Goal: Task Accomplishment & Management: Complete application form

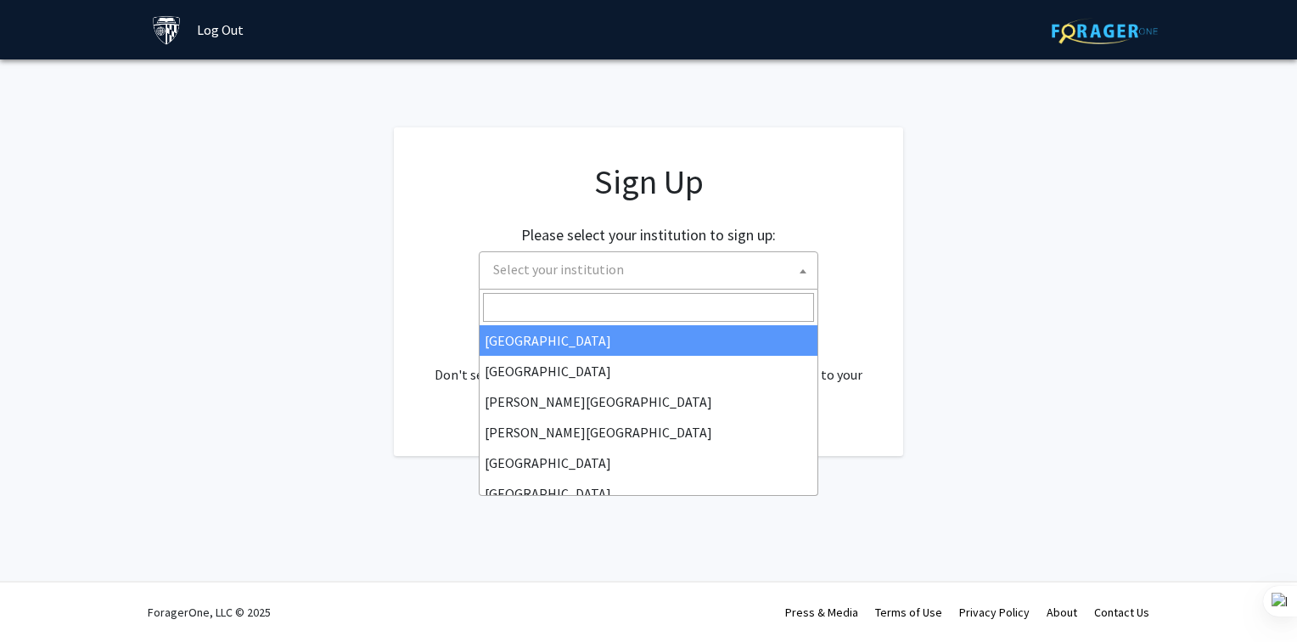
click at [692, 273] on span "Select your institution" at bounding box center [651, 269] width 331 height 35
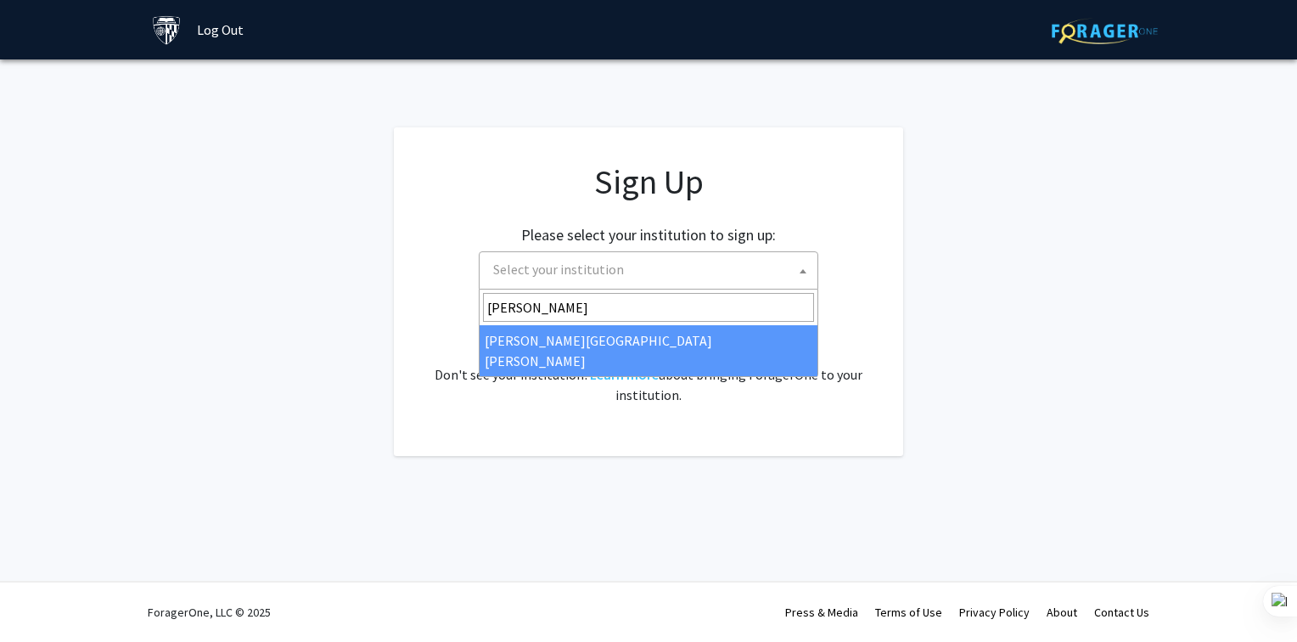
type input "[PERSON_NAME]"
select select "1"
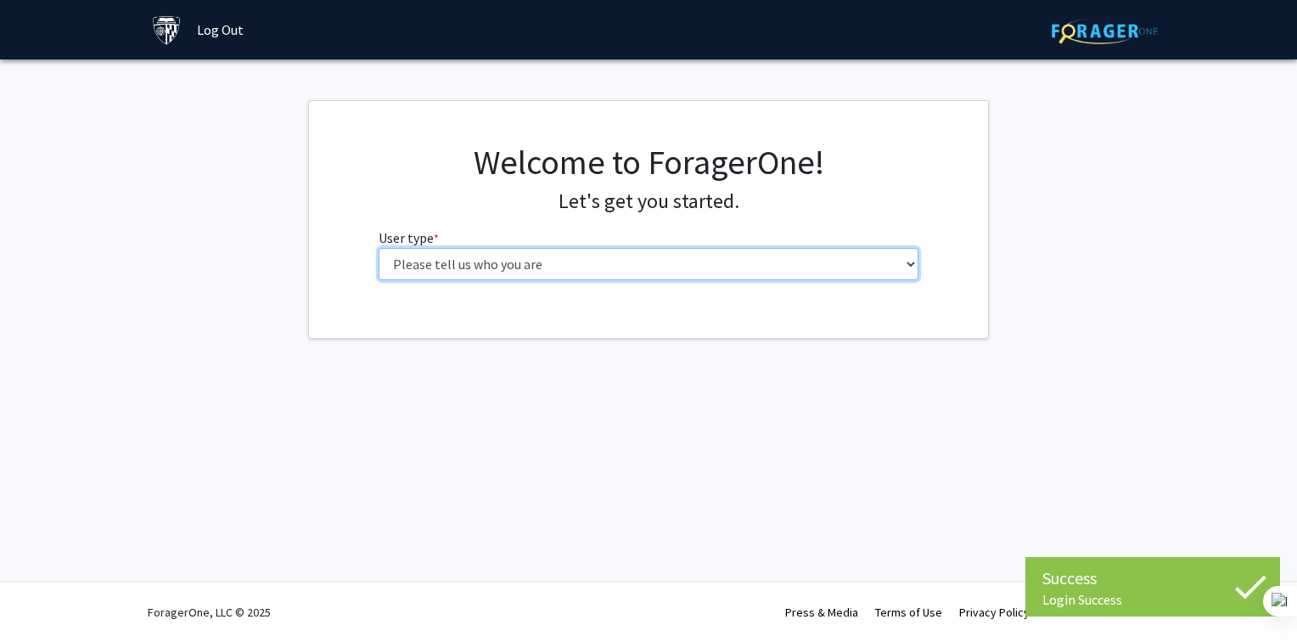
click at [747, 265] on select "Please tell us who you are Undergraduate Student Master's Student Doctoral Cand…" at bounding box center [649, 264] width 541 height 32
select select "2: masters"
click at [379, 248] on select "Please tell us who you are Undergraduate Student Master's Student Doctoral Cand…" at bounding box center [649, 264] width 541 height 32
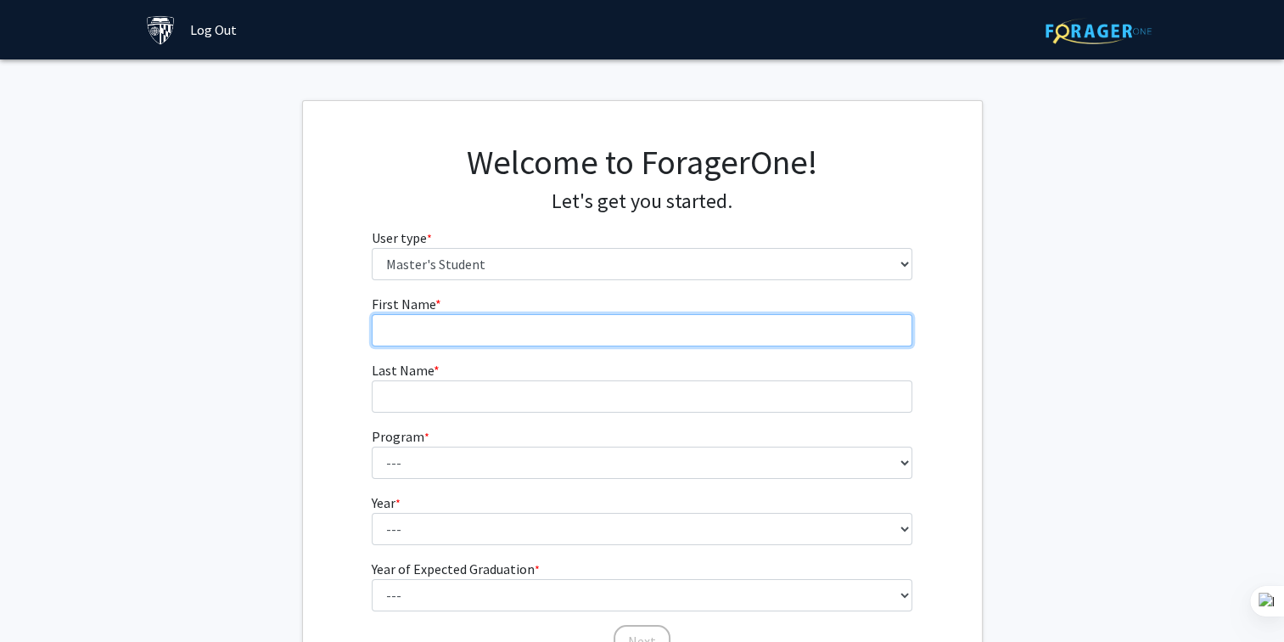
click at [703, 321] on input "First Name * required" at bounding box center [642, 330] width 541 height 32
type input "Haonan"
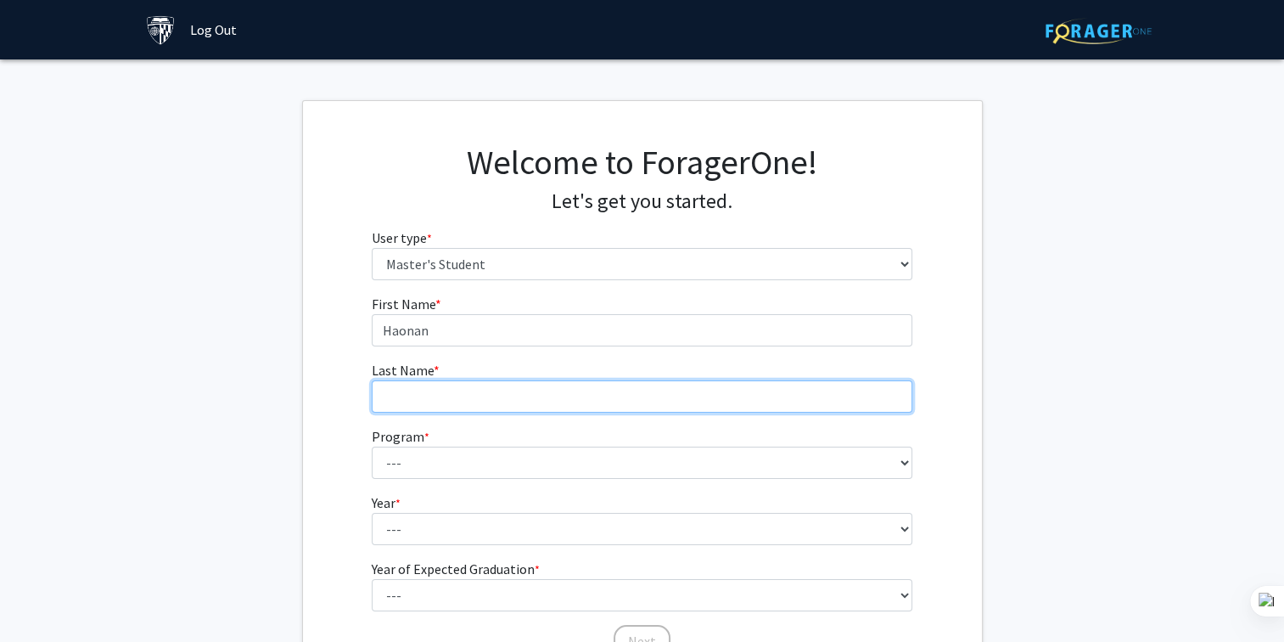
type input "WEI"
click at [565, 395] on input "WEI" at bounding box center [642, 396] width 541 height 32
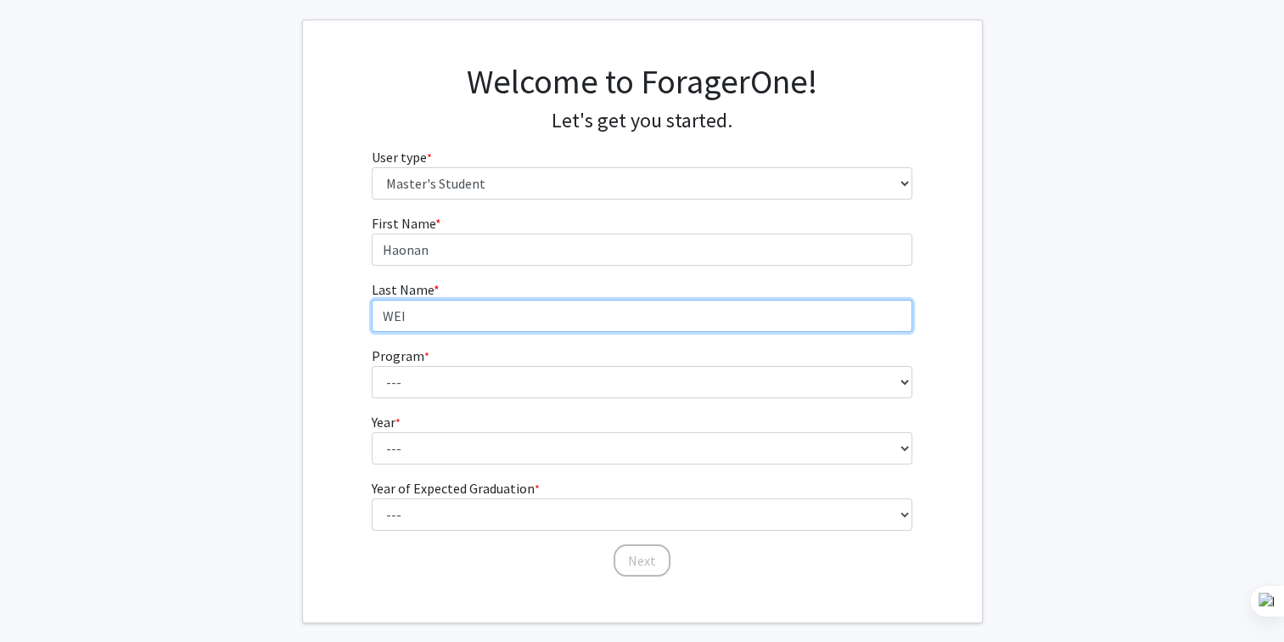
scroll to position [81, 0]
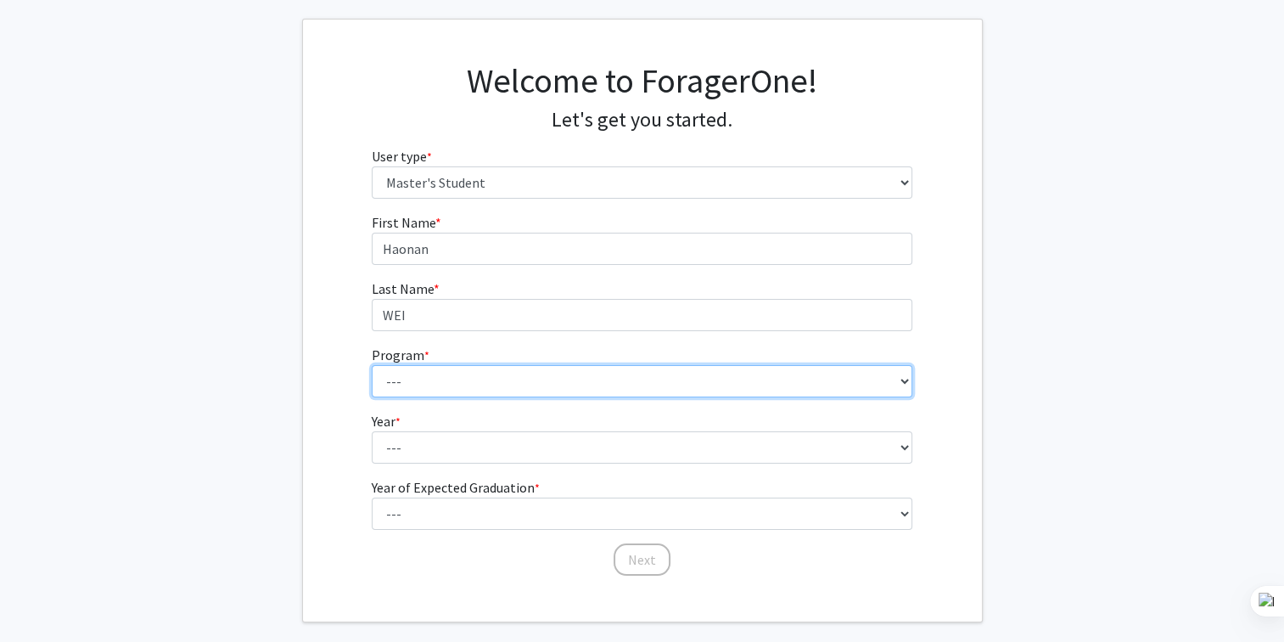
click at [591, 379] on select "--- Anatomy Education Applied and Computational Mathematics Applied Biomedical …" at bounding box center [642, 381] width 541 height 32
select select "35: 25"
click at [372, 365] on select "--- Anatomy Education Applied and Computational Mathematics Applied Biomedical …" at bounding box center [642, 381] width 541 height 32
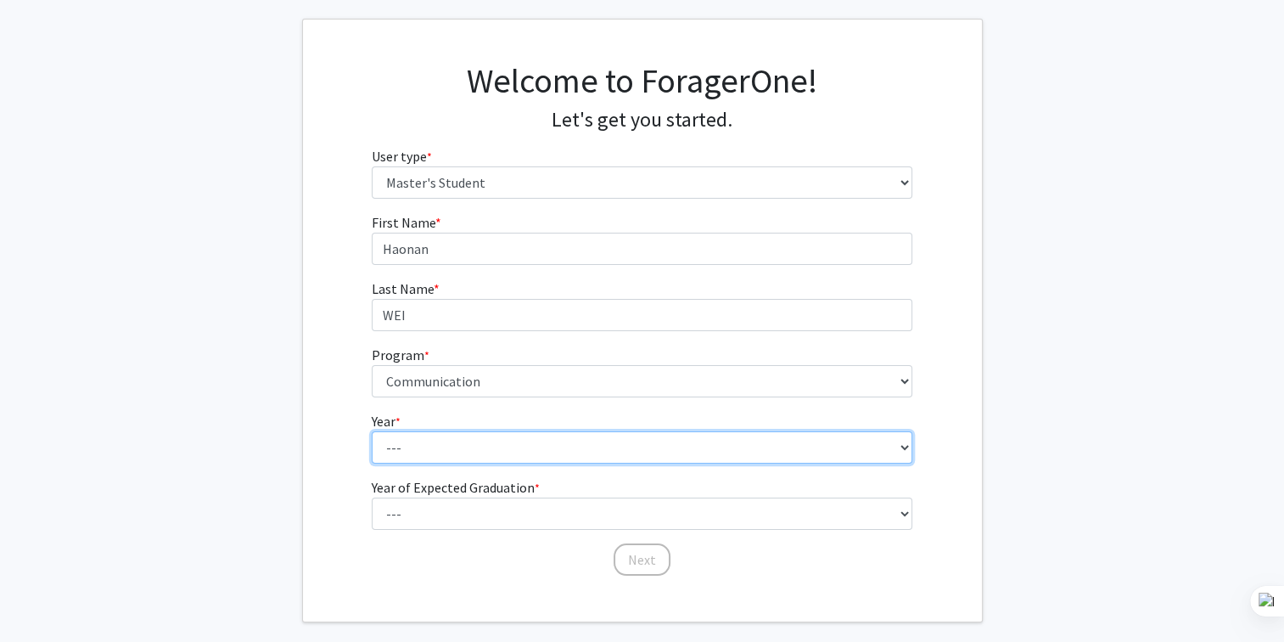
click at [456, 452] on select "--- First Year Second Year" at bounding box center [642, 447] width 541 height 32
select select "1: first_year"
click at [372, 431] on select "--- First Year Second Year" at bounding box center [642, 447] width 541 height 32
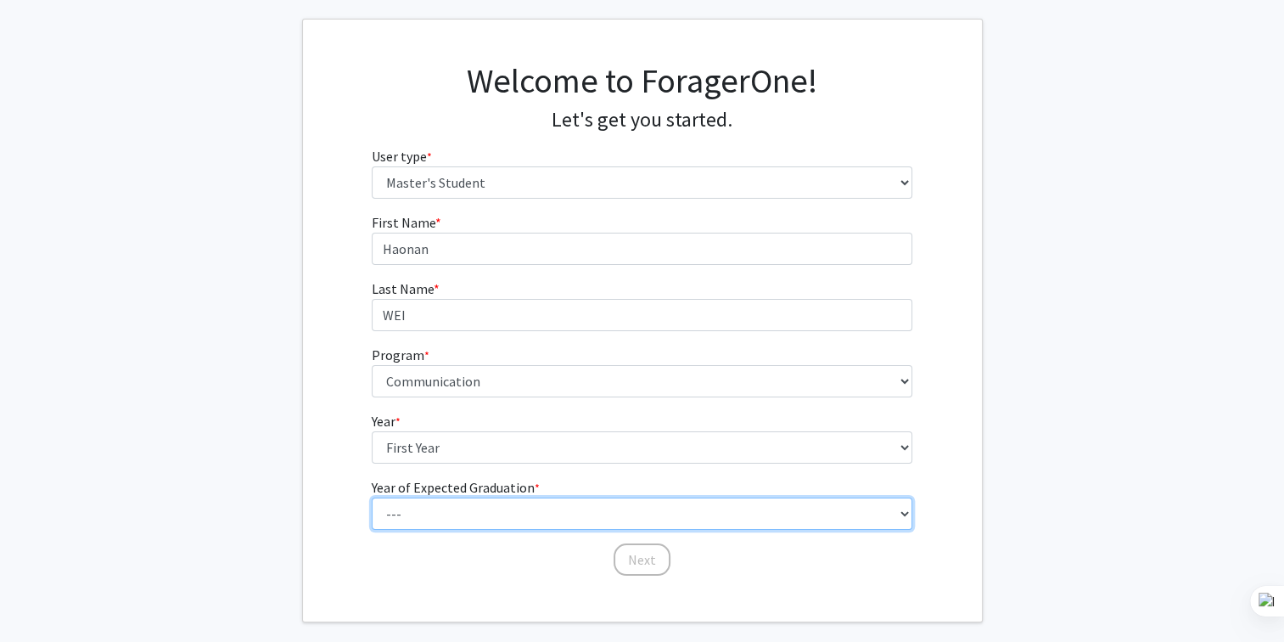
click at [458, 508] on select "--- 2025 2026 2027 2028 2029 2030 2031 2032 2033 2034" at bounding box center [642, 513] width 541 height 32
select select "2: 2026"
click at [372, 497] on select "--- 2025 2026 2027 2028 2029 2030 2031 2032 2033 2034" at bounding box center [642, 513] width 541 height 32
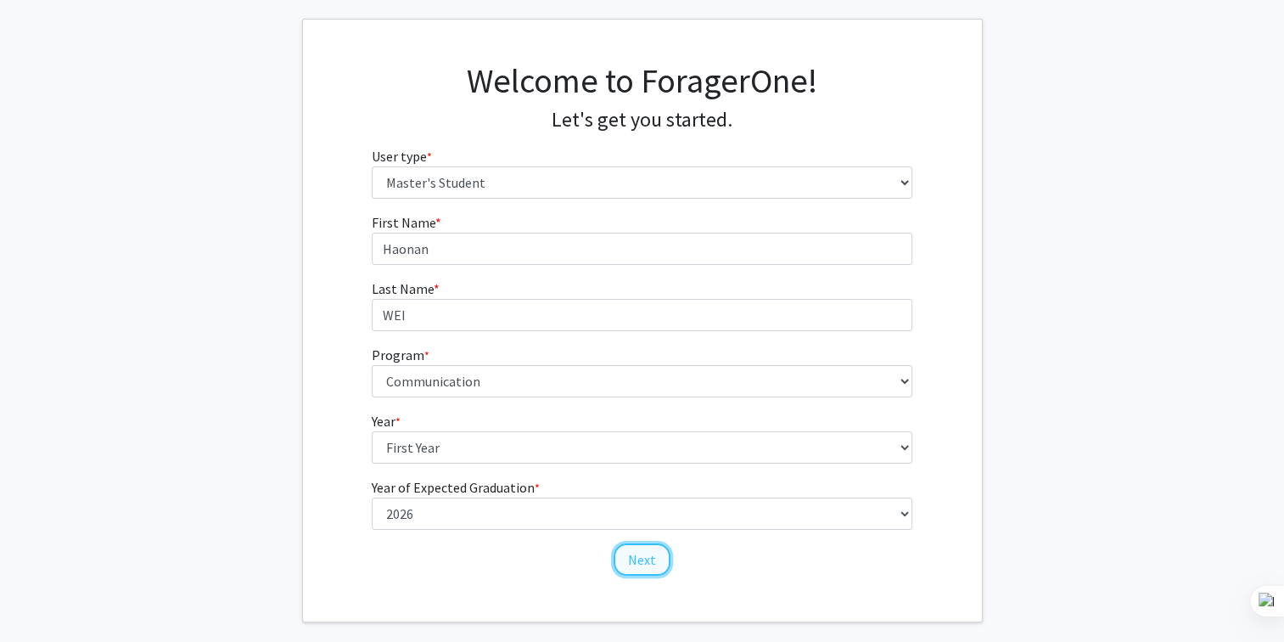
click at [634, 562] on button "Next" at bounding box center [642, 559] width 57 height 32
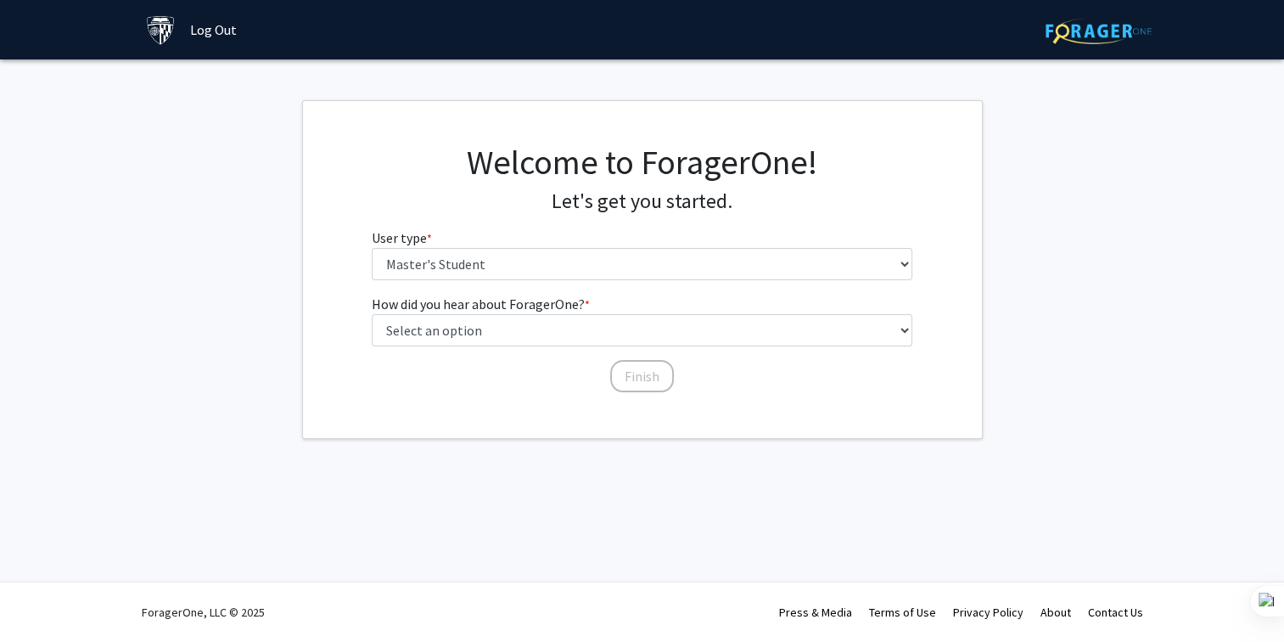
scroll to position [0, 0]
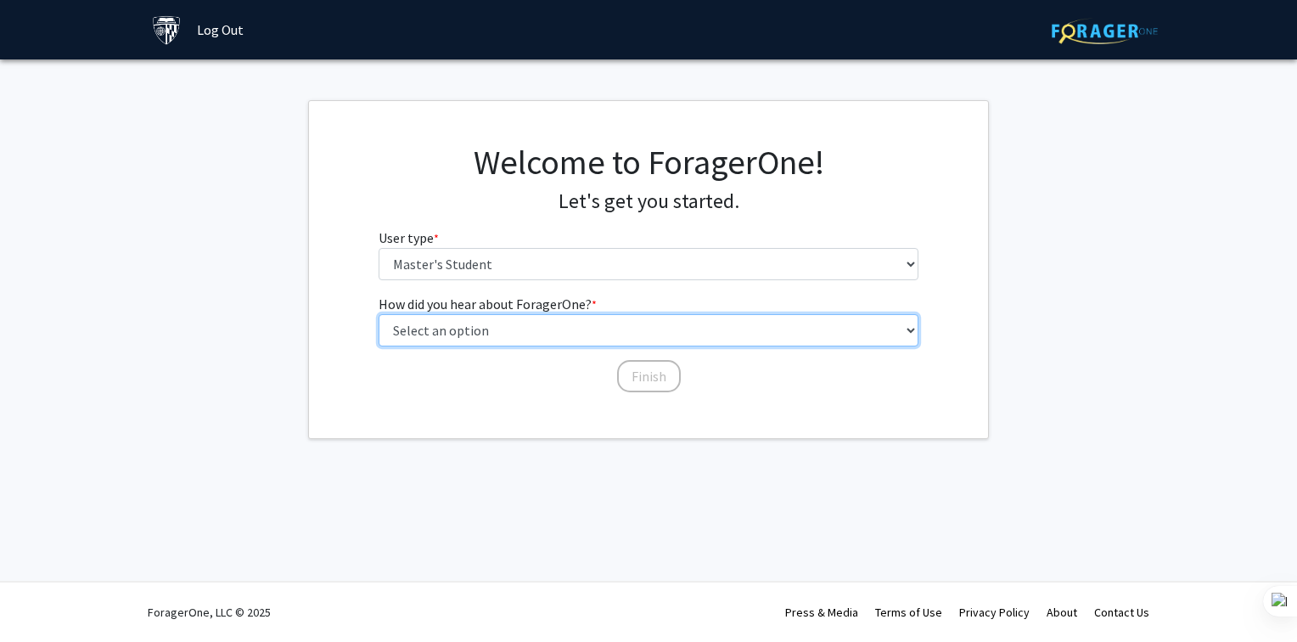
click at [659, 320] on select "Select an option Peer/student recommendation Faculty/staff recommendation Unive…" at bounding box center [649, 330] width 541 height 32
click at [379, 314] on select "Select an option Peer/student recommendation Faculty/staff recommendation Unive…" at bounding box center [649, 330] width 541 height 32
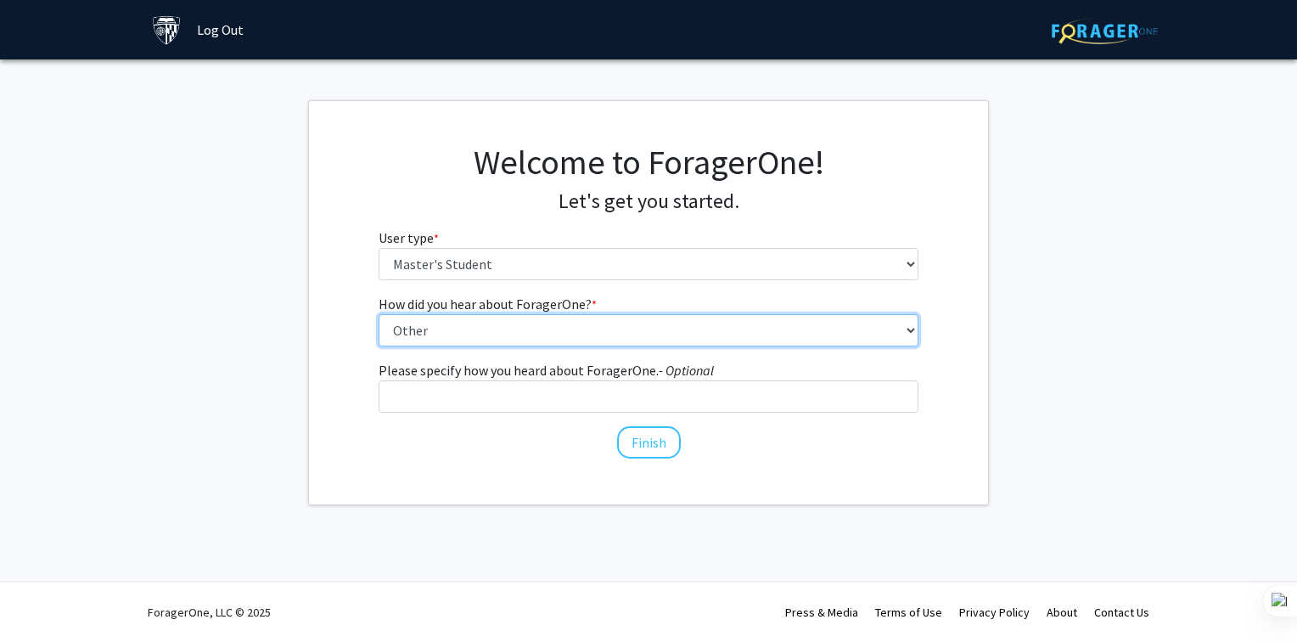
click at [647, 333] on select "Select an option Peer/student recommendation Faculty/staff recommendation Unive…" at bounding box center [649, 330] width 541 height 32
select select "3: university_website"
click at [379, 314] on select "Select an option Peer/student recommendation Faculty/staff recommendation Unive…" at bounding box center [649, 330] width 541 height 32
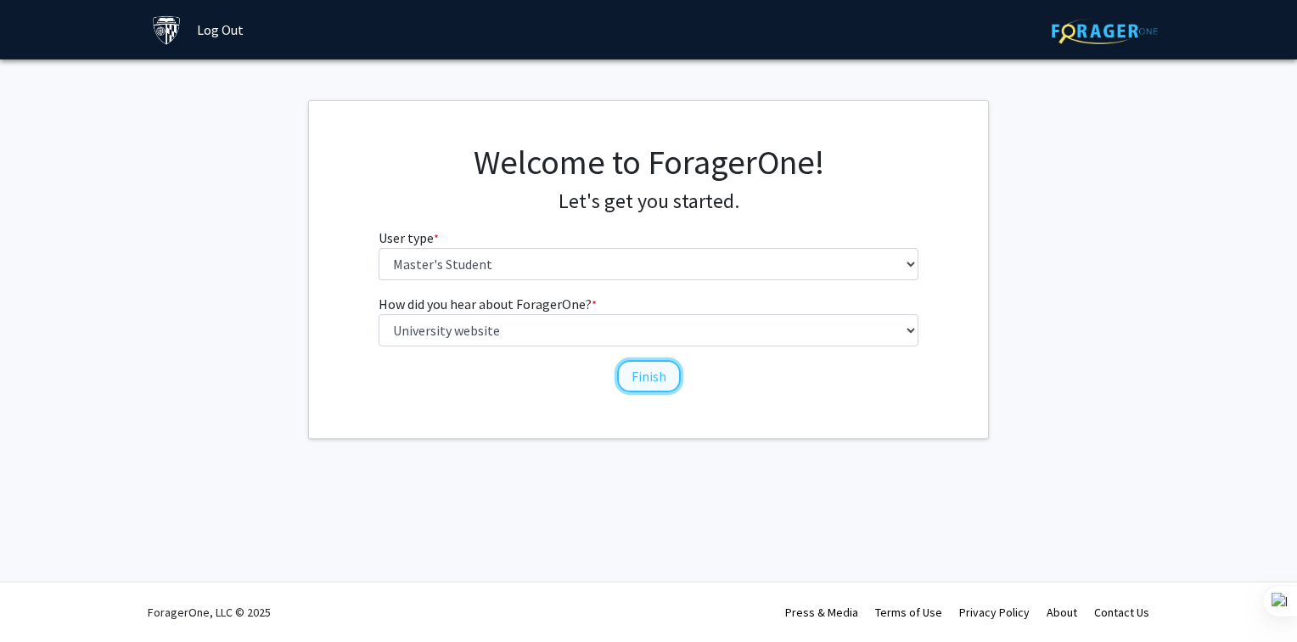
click at [644, 378] on button "Finish" at bounding box center [649, 376] width 64 height 32
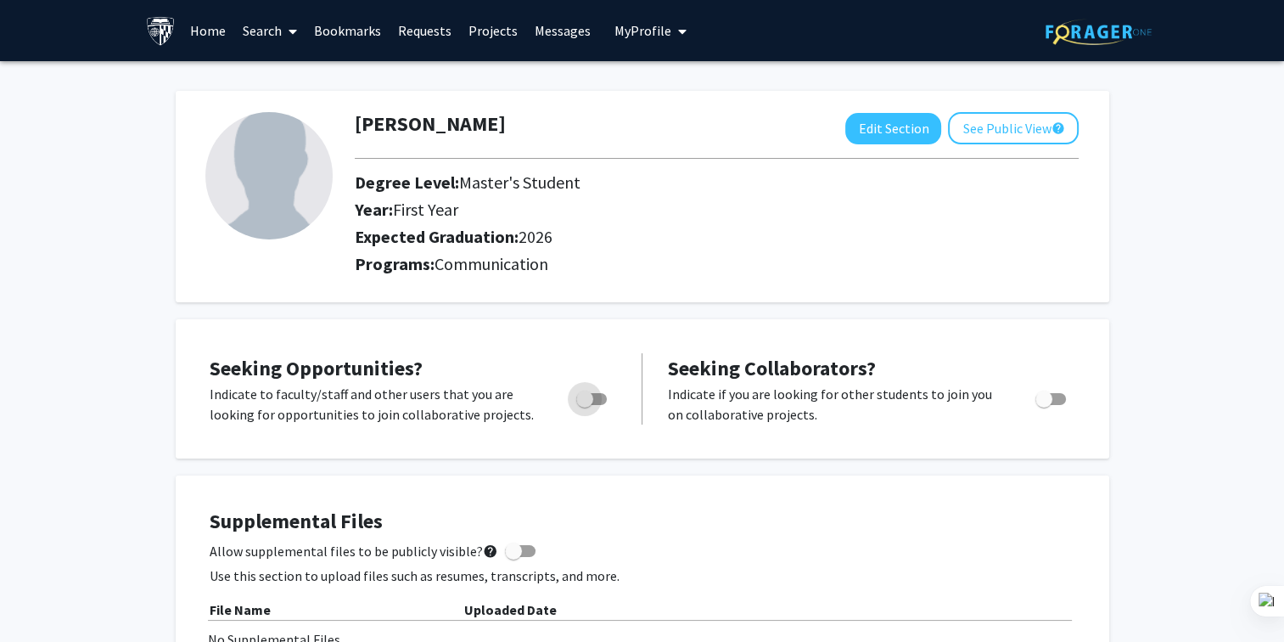
click at [601, 398] on span "Toggle" at bounding box center [591, 399] width 31 height 12
click at [585, 405] on input "Are you actively seeking opportunities?" at bounding box center [584, 405] width 1 height 1
checkbox input "true"
click at [1057, 395] on span "Toggle" at bounding box center [1050, 399] width 31 height 12
click at [1044, 405] on input "Would you like to receive other student requests to work with you?" at bounding box center [1043, 405] width 1 height 1
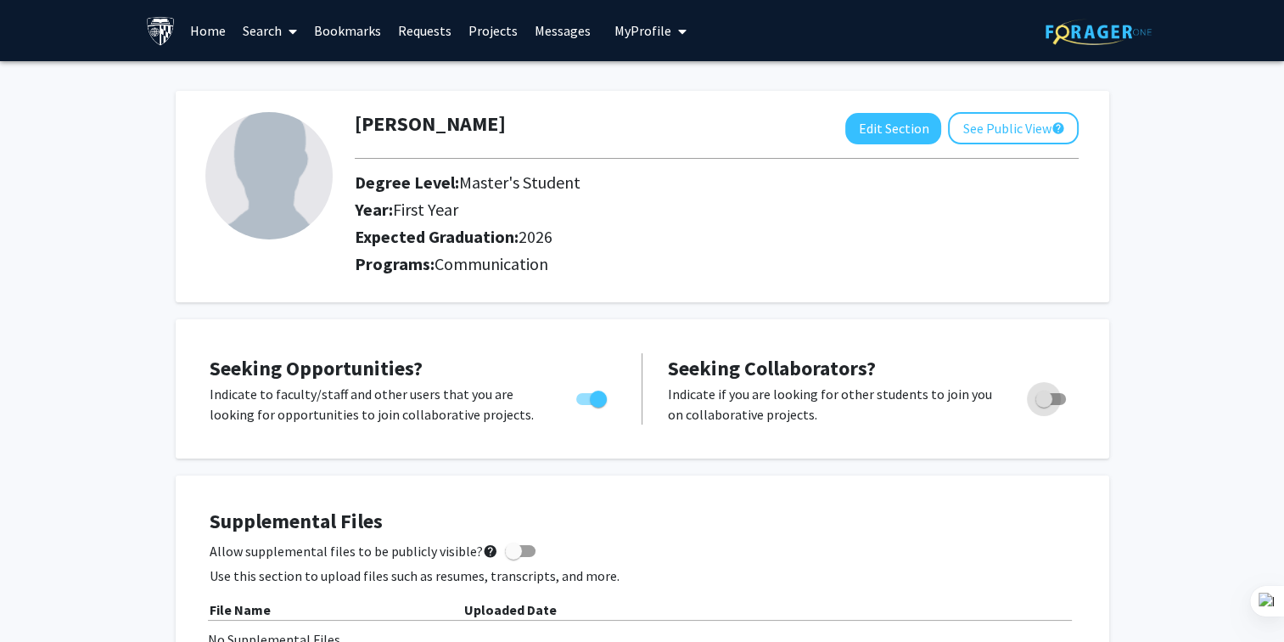
checkbox input "true"
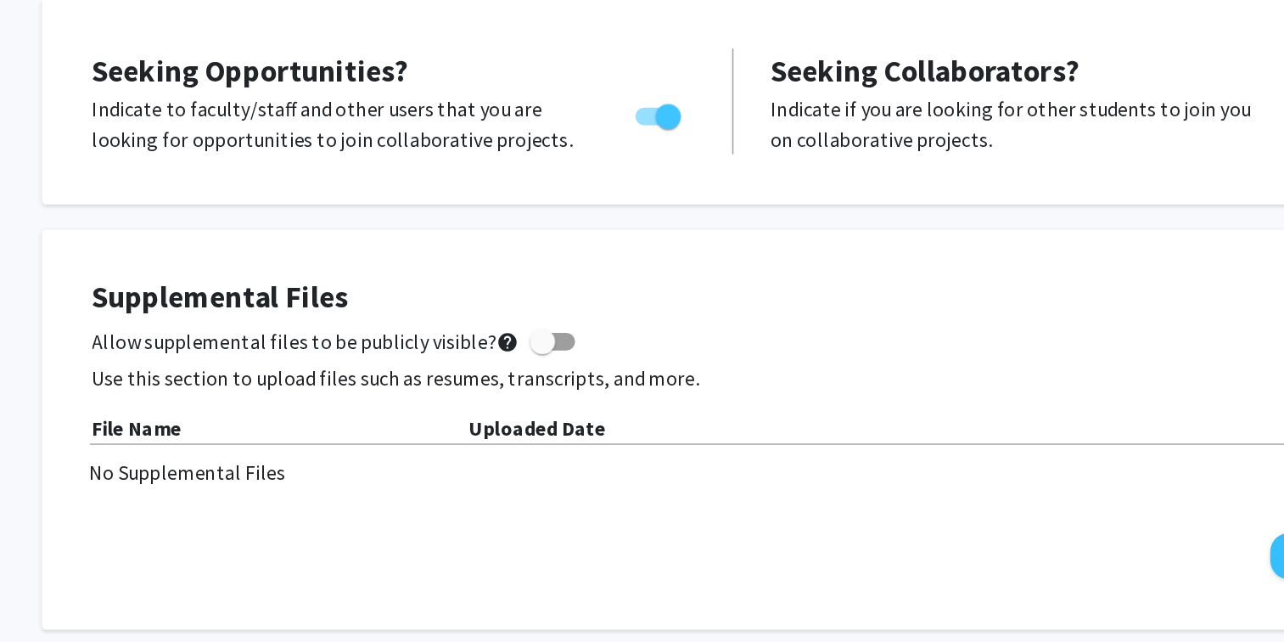
scroll to position [175, 0]
click at [525, 371] on span at bounding box center [520, 376] width 31 height 12
click at [513, 382] on input "Allow supplemental files to be publicly visible? help" at bounding box center [513, 382] width 1 height 1
checkbox input "true"
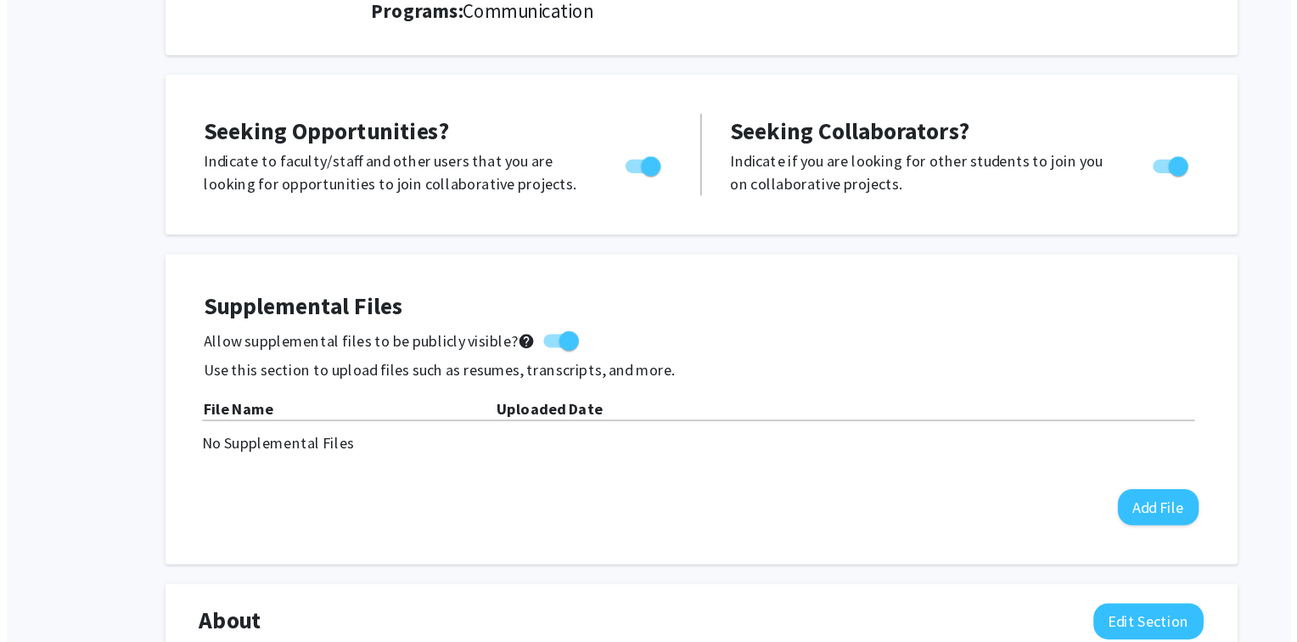
scroll to position [174, 0]
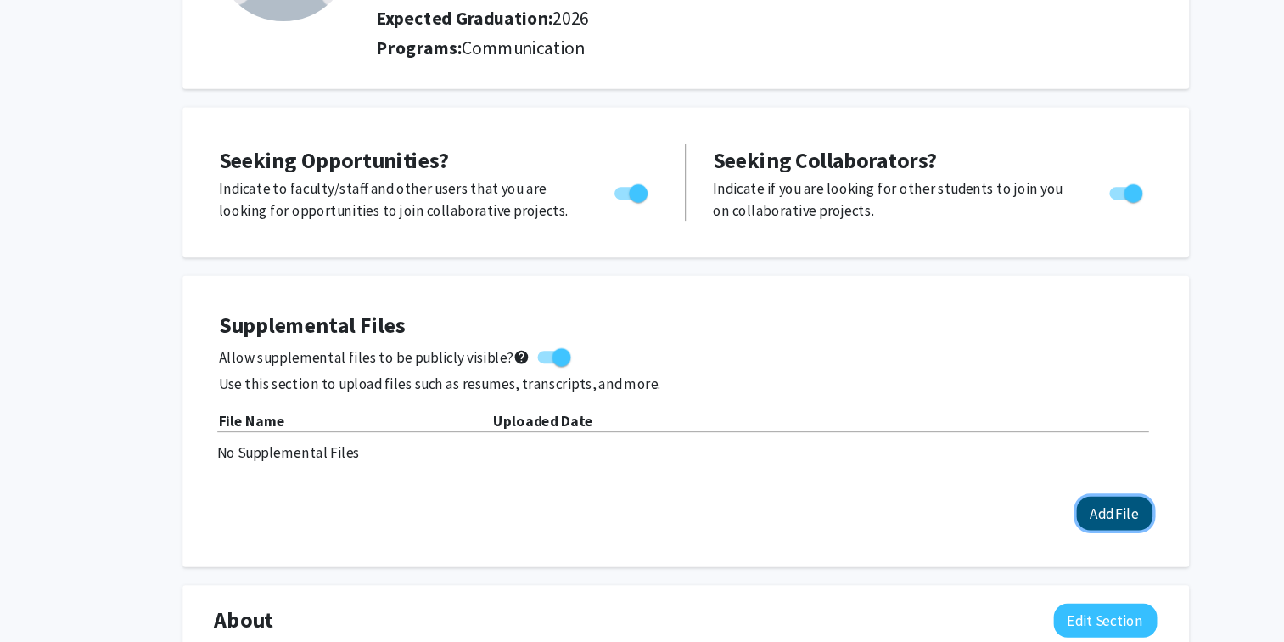
click at [1041, 519] on button "Add File" at bounding box center [1040, 521] width 70 height 31
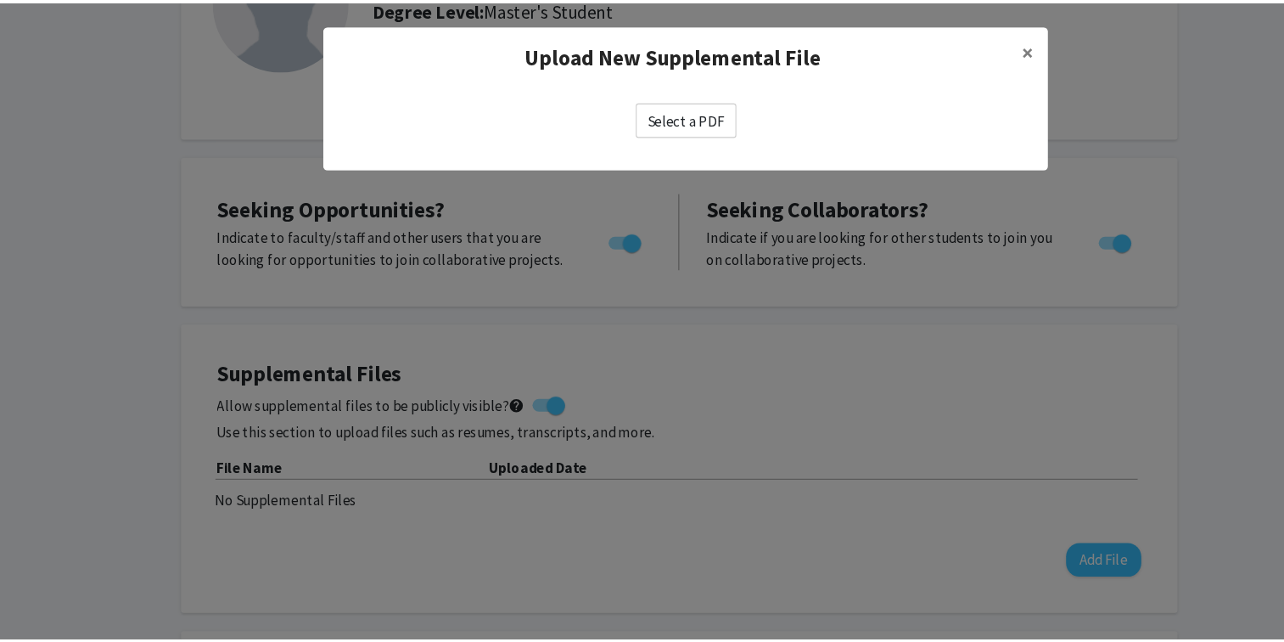
scroll to position [173, 0]
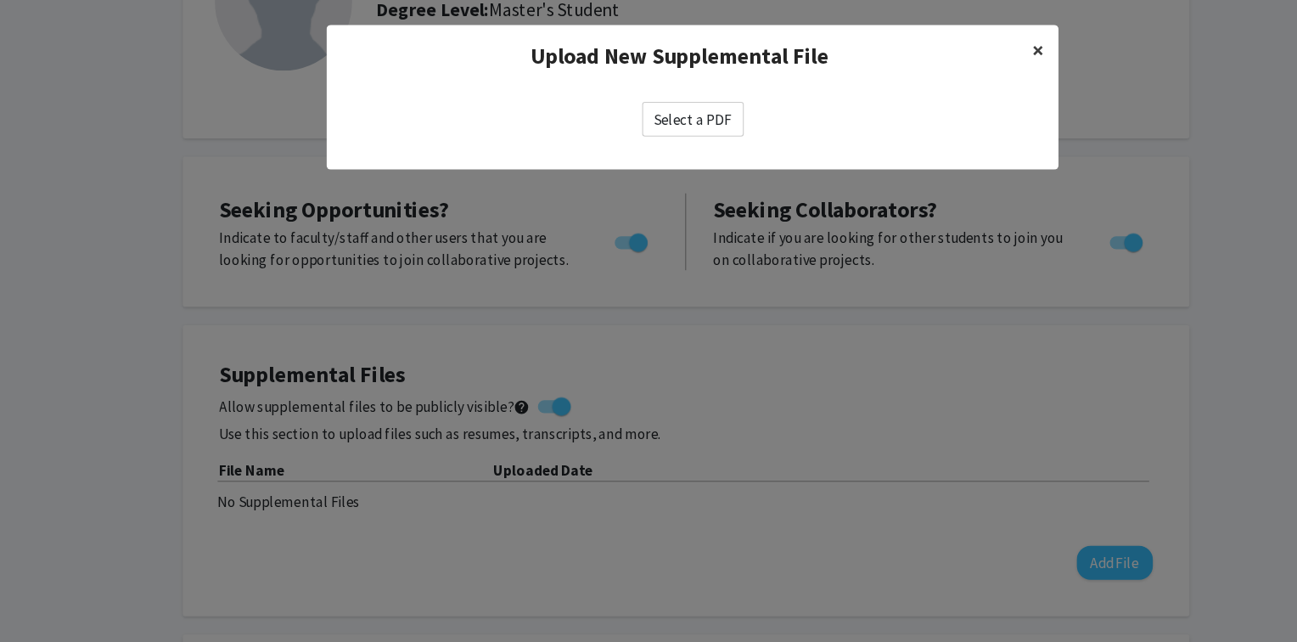
click at [963, 48] on span "×" at bounding box center [968, 47] width 11 height 26
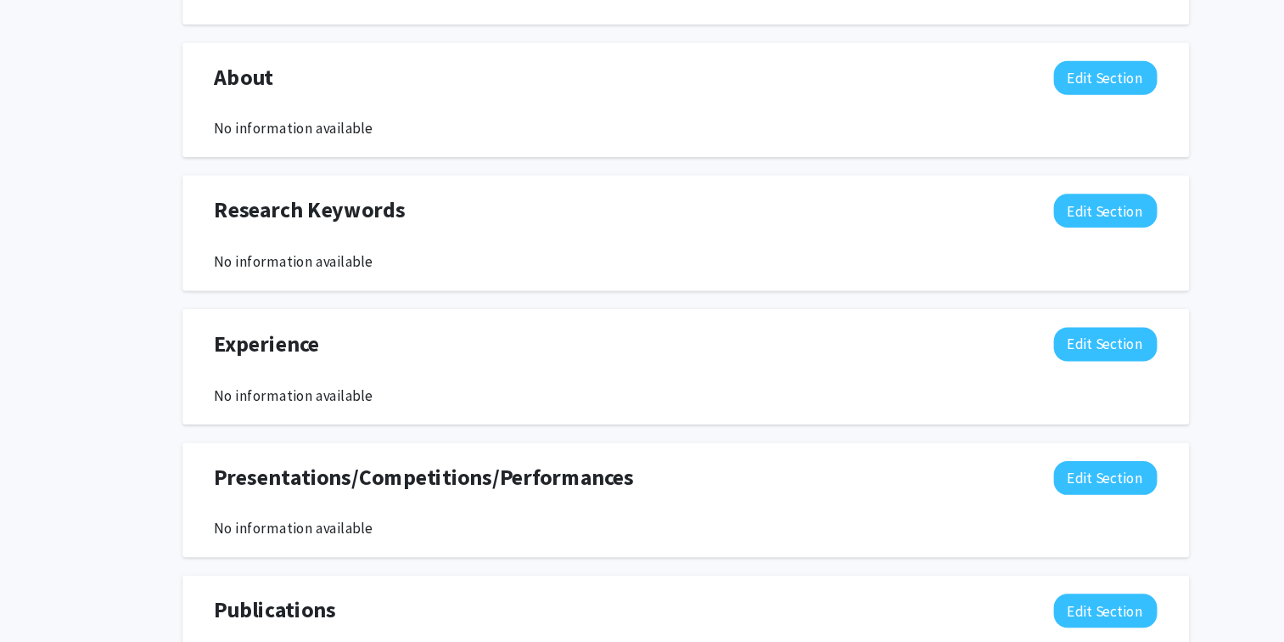
scroll to position [676, 0]
click at [1029, 363] on button "Edit Section" at bounding box center [1032, 365] width 96 height 31
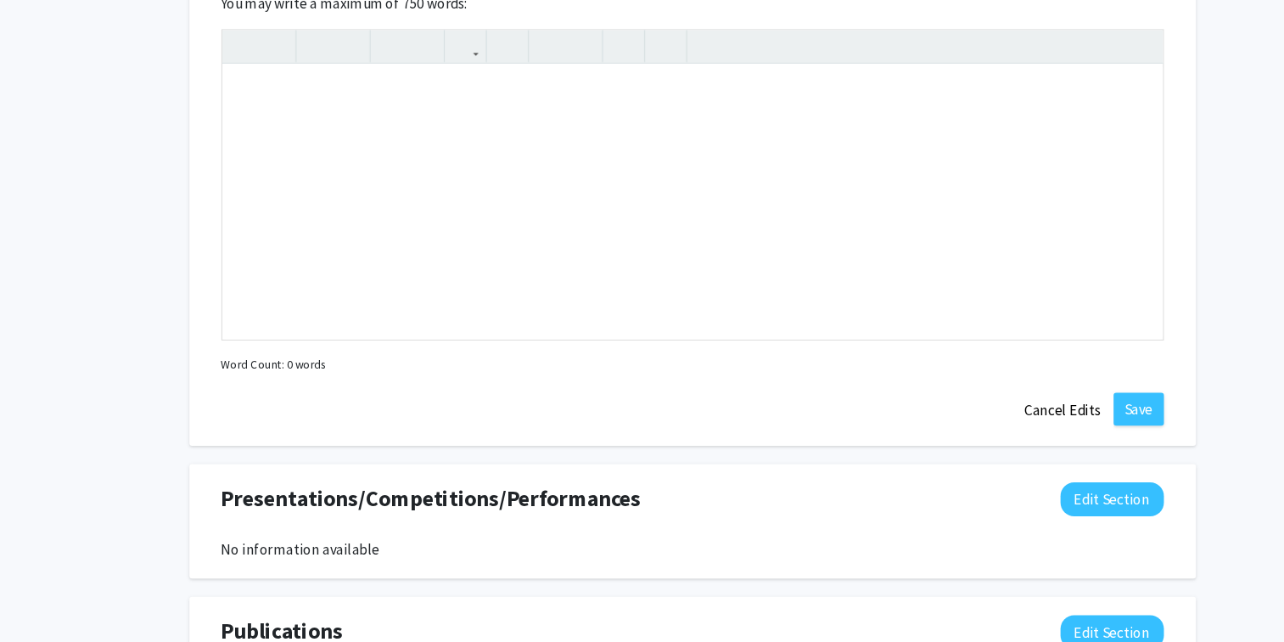
scroll to position [1107, 0]
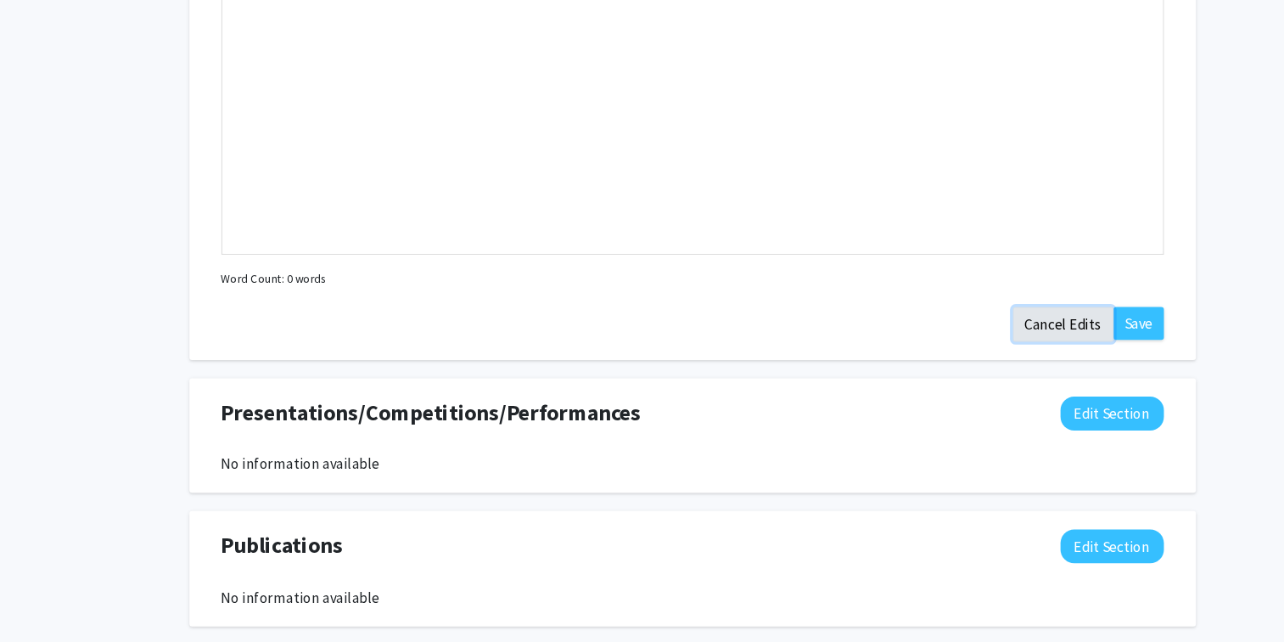
click at [980, 356] on button "Cancel Edits" at bounding box center [986, 346] width 93 height 32
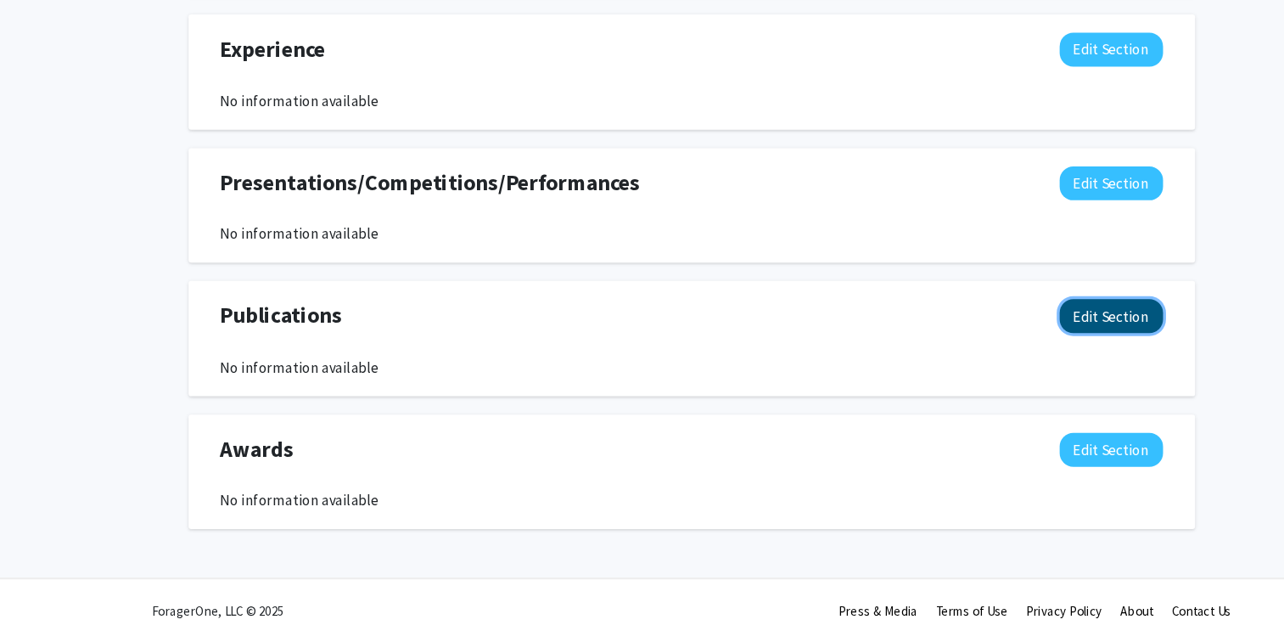
click at [1006, 329] on button "Edit Section" at bounding box center [1032, 338] width 96 height 31
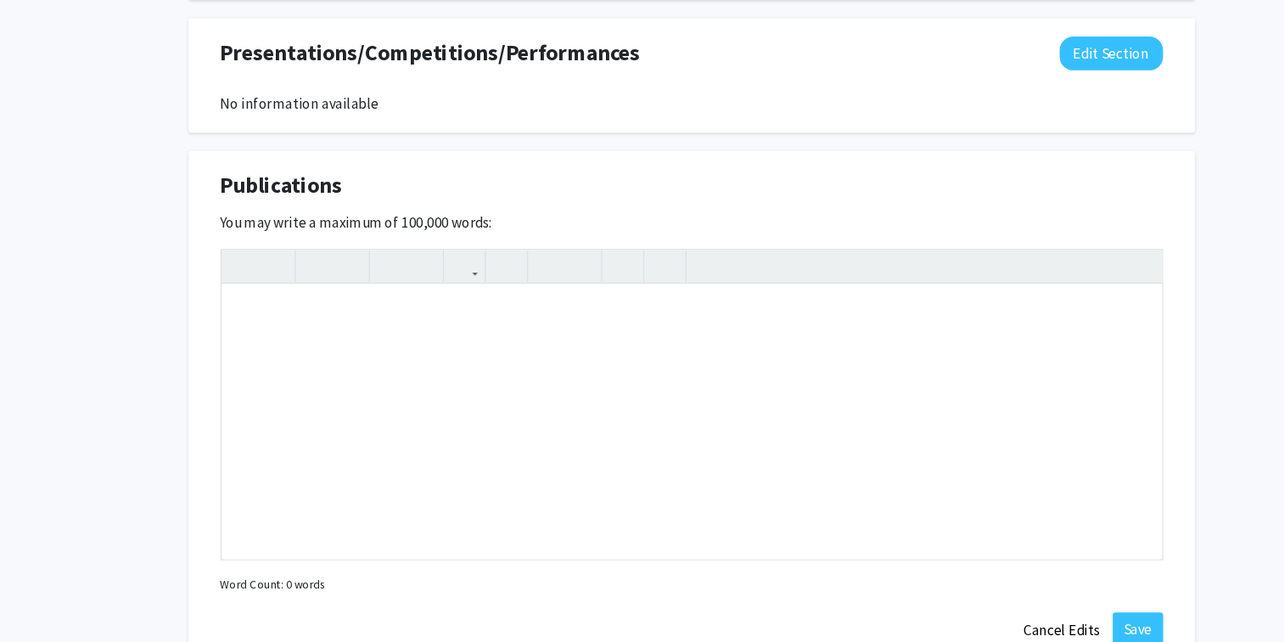
scroll to position [1071, 0]
click at [751, 361] on div "Note to users with screen readers: Please deactivate our accessibility plugin f…" at bounding box center [642, 436] width 872 height 255
click at [998, 620] on button "Cancel Edits" at bounding box center [986, 629] width 93 height 32
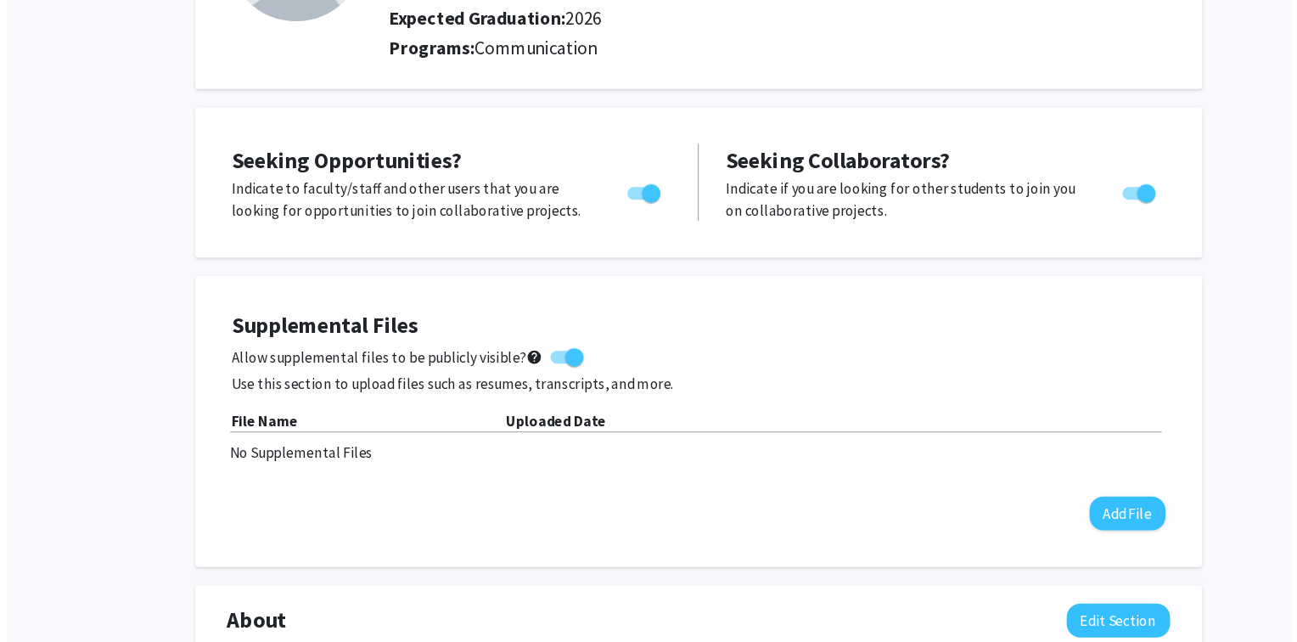
scroll to position [175, 0]
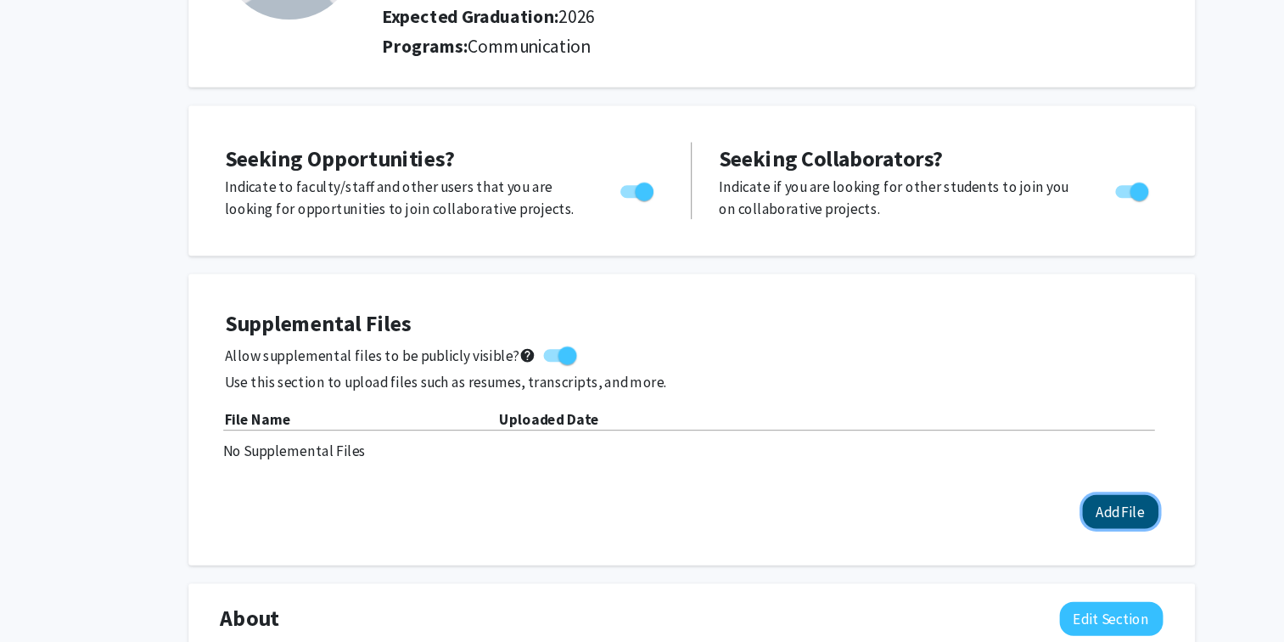
click at [1033, 517] on button "Add File" at bounding box center [1040, 520] width 70 height 31
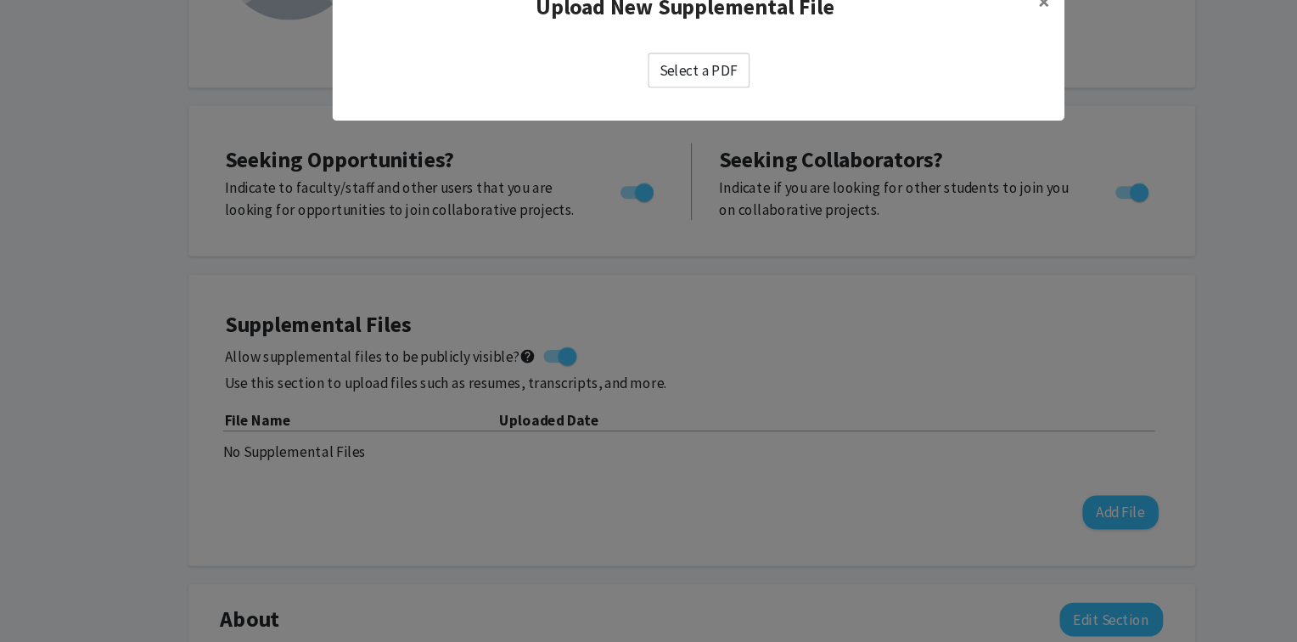
click at [635, 111] on label "Select a PDF" at bounding box center [649, 111] width 94 height 32
click at [0, 0] on input "Select a PDF" at bounding box center [0, 0] width 0 height 0
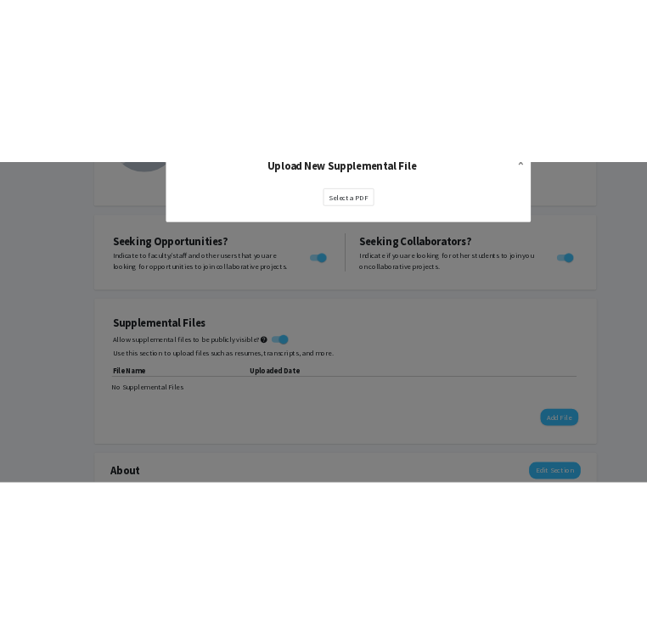
scroll to position [176, 0]
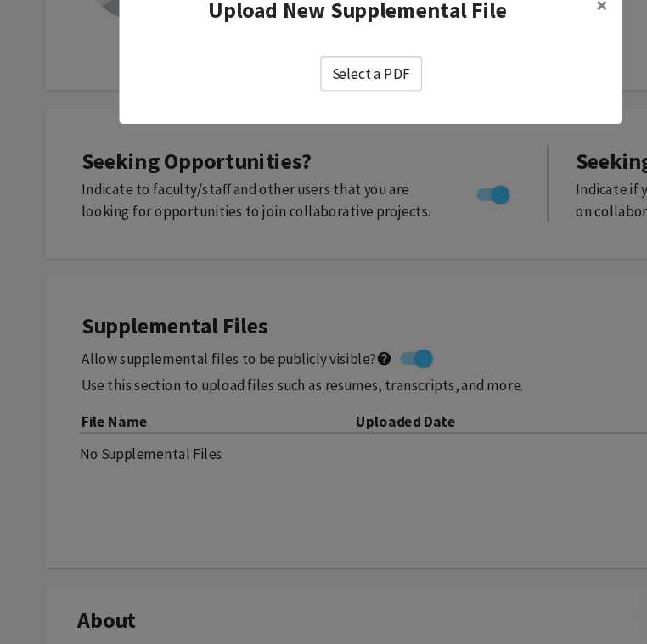
click at [358, 100] on label "Select a PDF" at bounding box center [345, 111] width 94 height 32
click at [0, 0] on input "Select a PDF" at bounding box center [0, 0] width 0 height 0
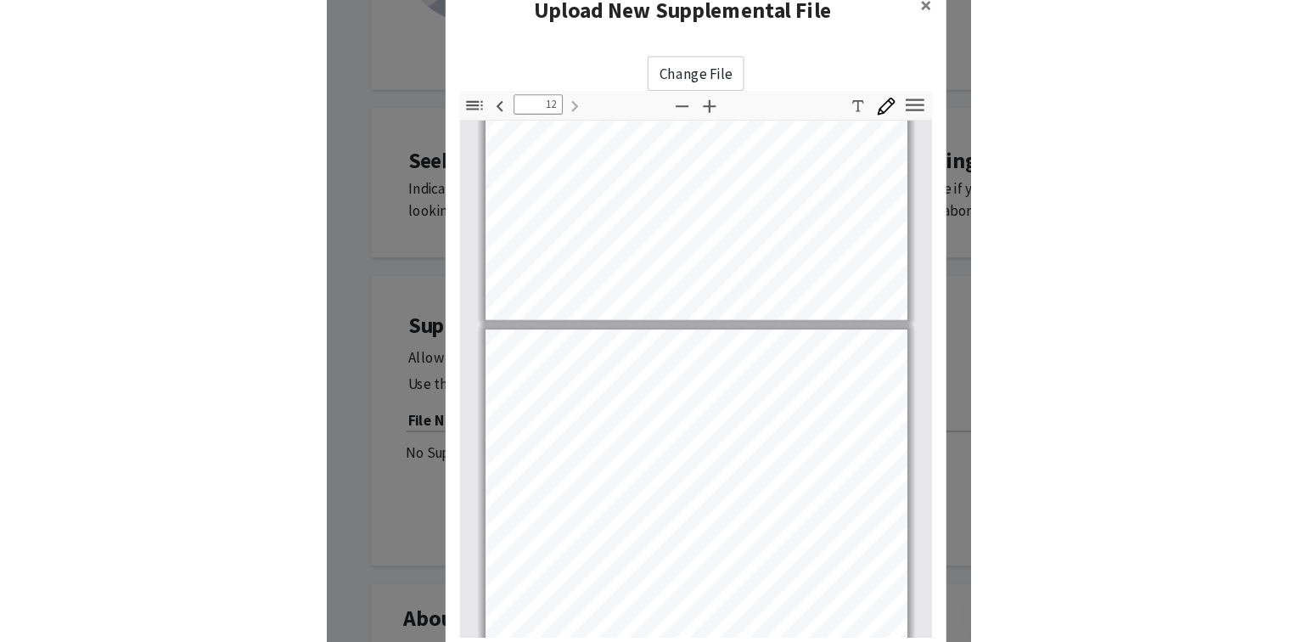
scroll to position [6302, 0]
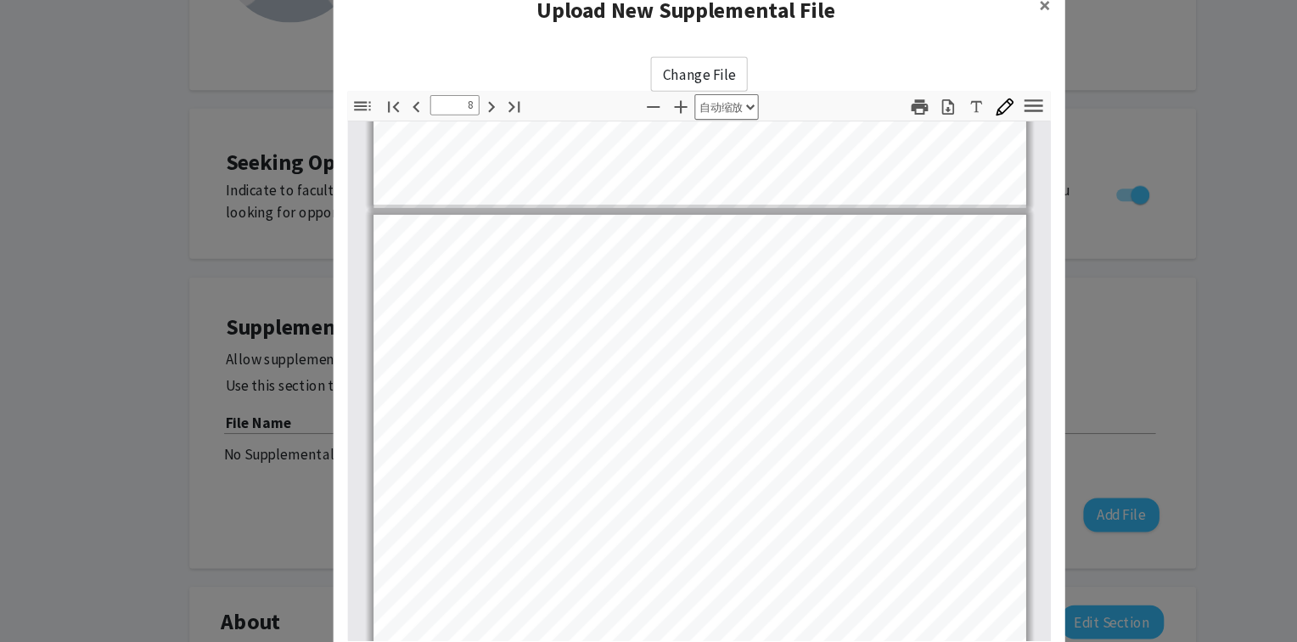
type input "7"
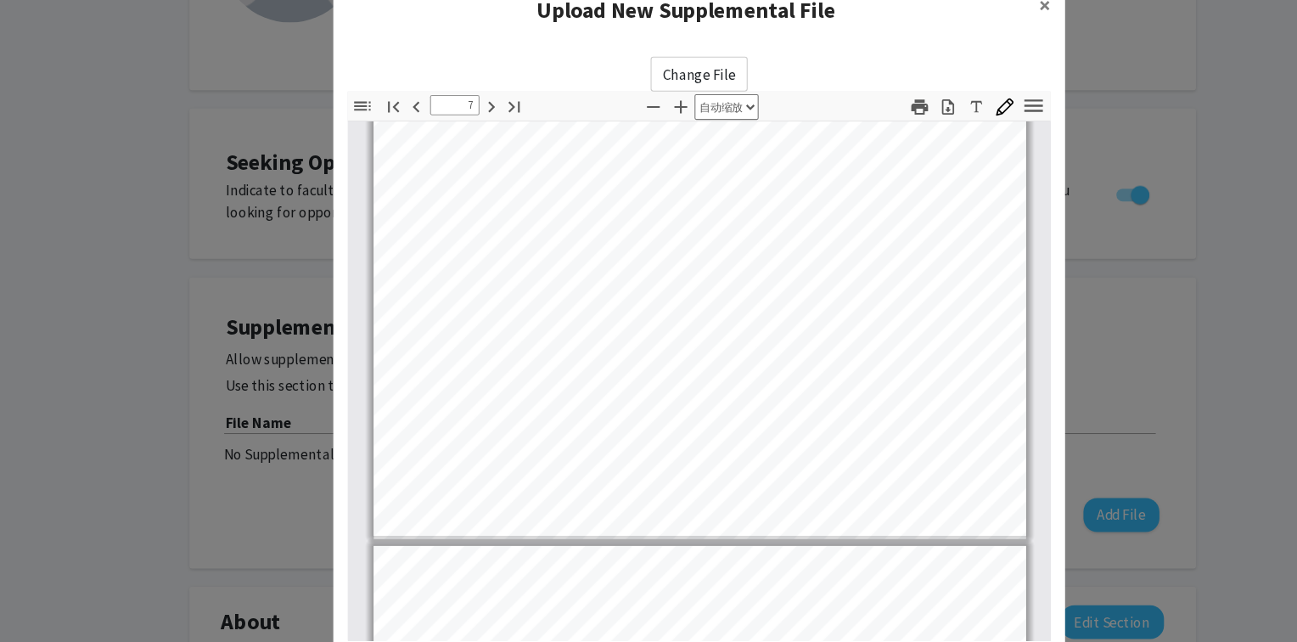
scroll to position [5574, 0]
click at [963, 59] on span "×" at bounding box center [968, 47] width 11 height 26
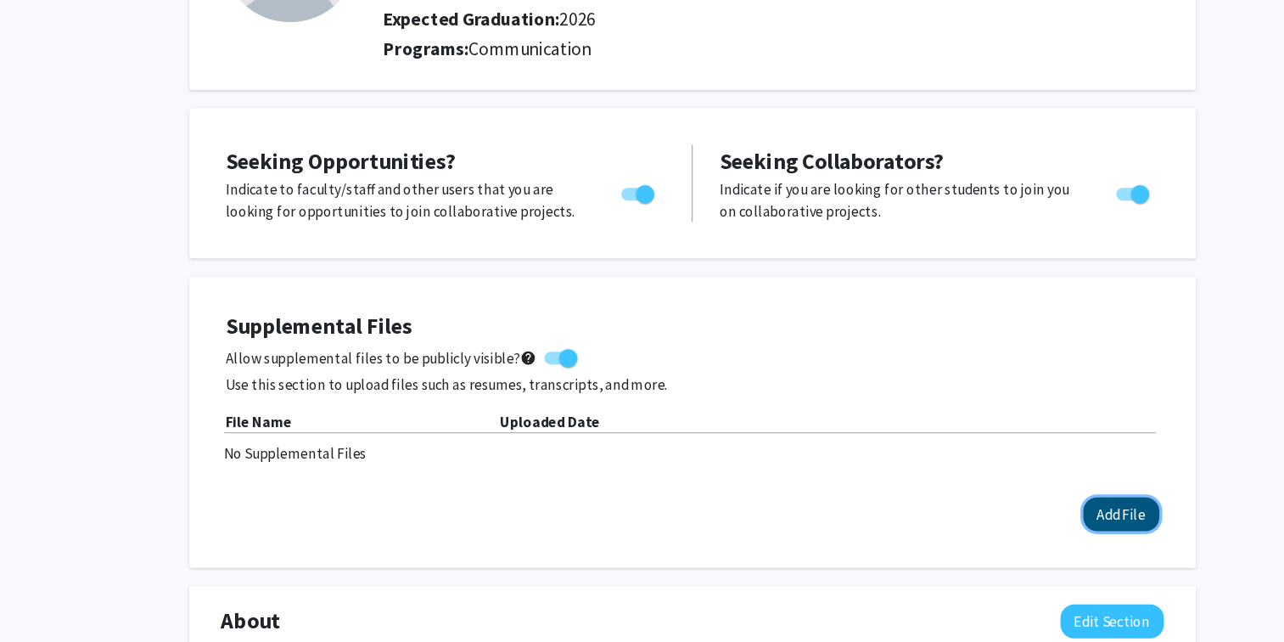
click at [1053, 511] on button "Add File" at bounding box center [1040, 519] width 70 height 31
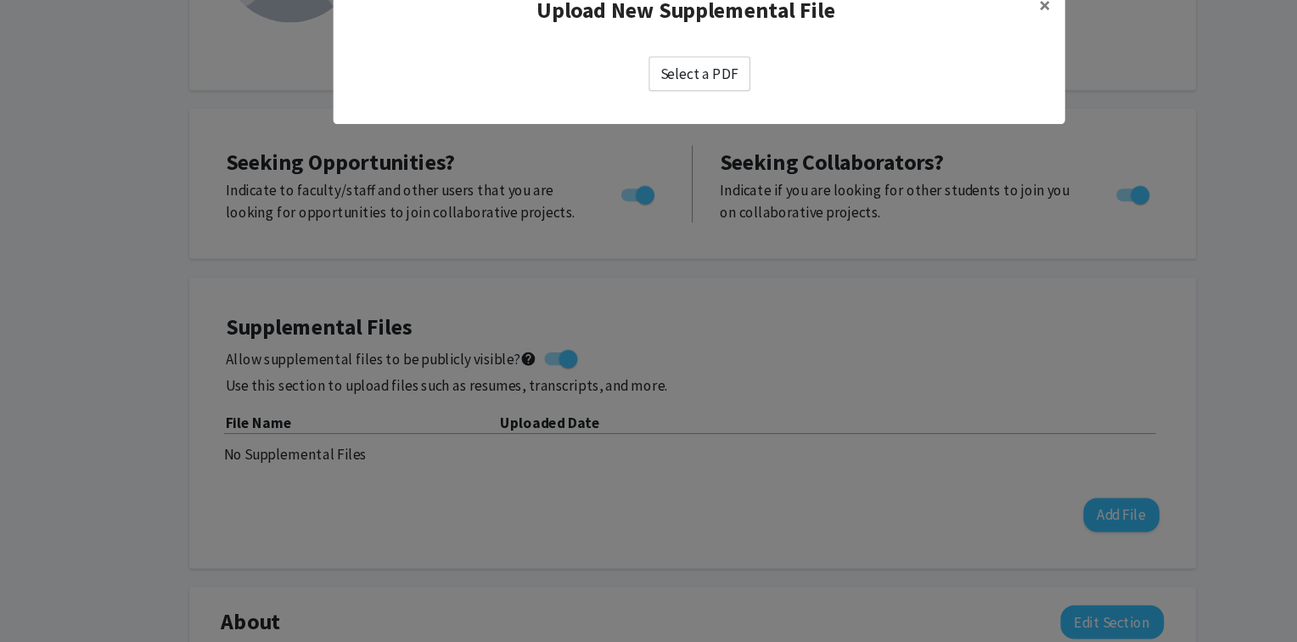
click at [678, 117] on label "Select a PDF" at bounding box center [649, 111] width 94 height 32
click at [0, 0] on input "Select a PDF" at bounding box center [0, 0] width 0 height 0
select select "custom"
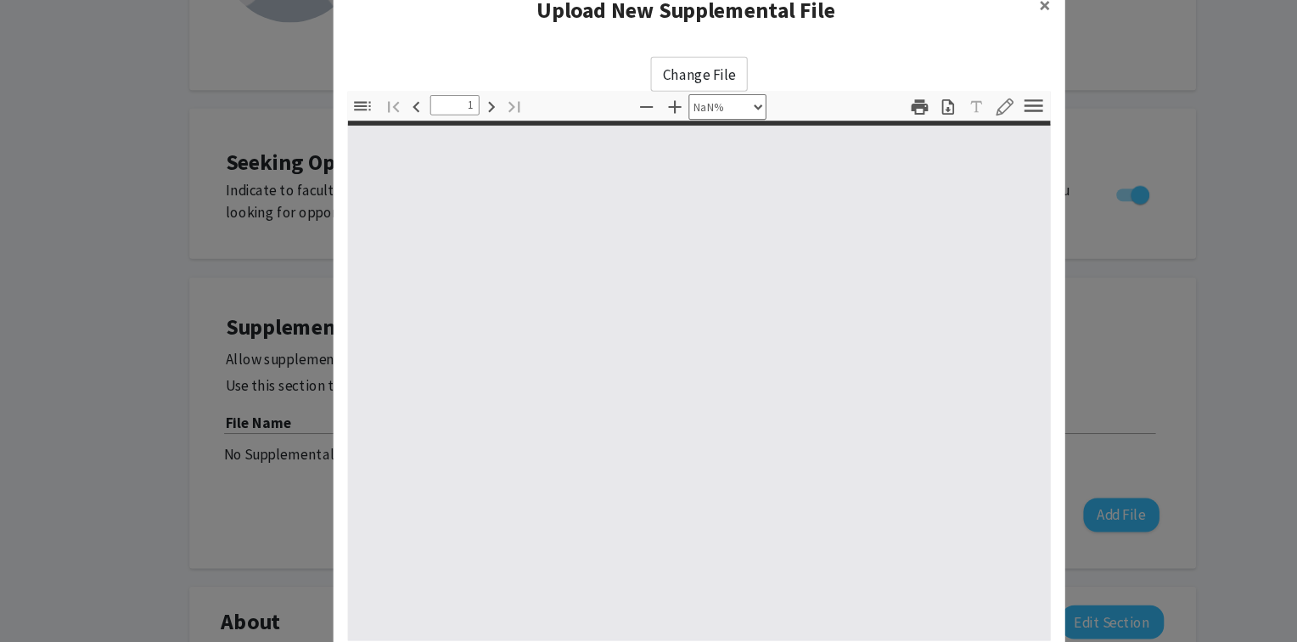
type input "0"
select select "custom"
type input "1"
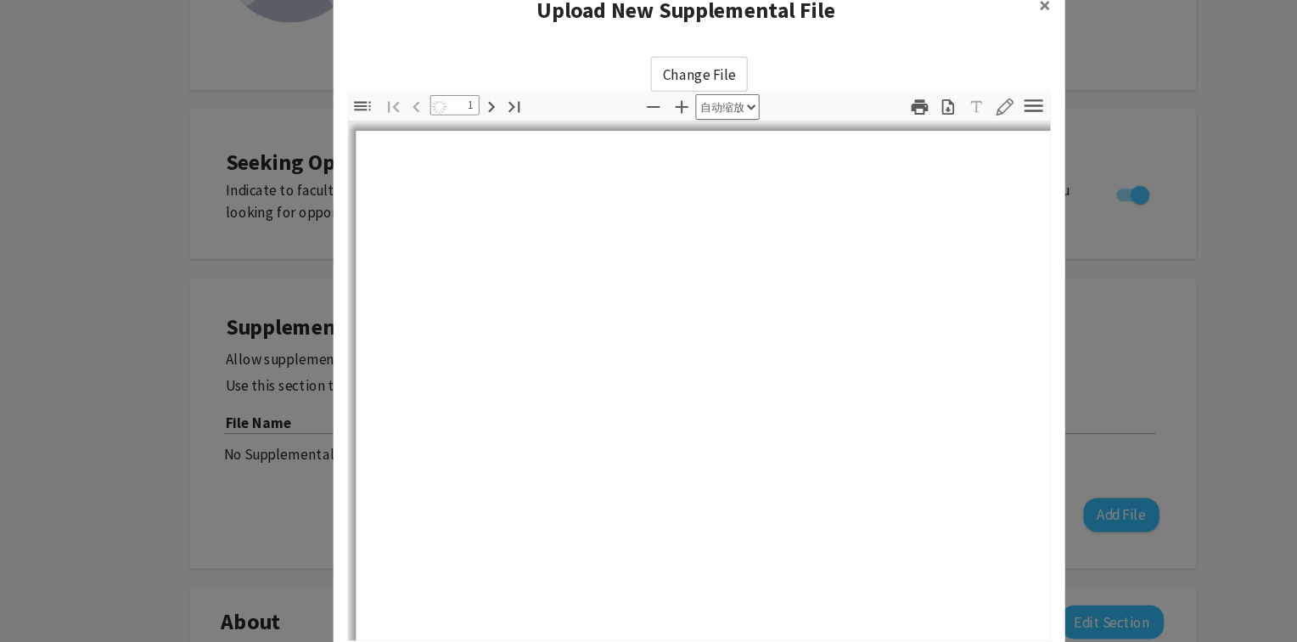
select select "auto"
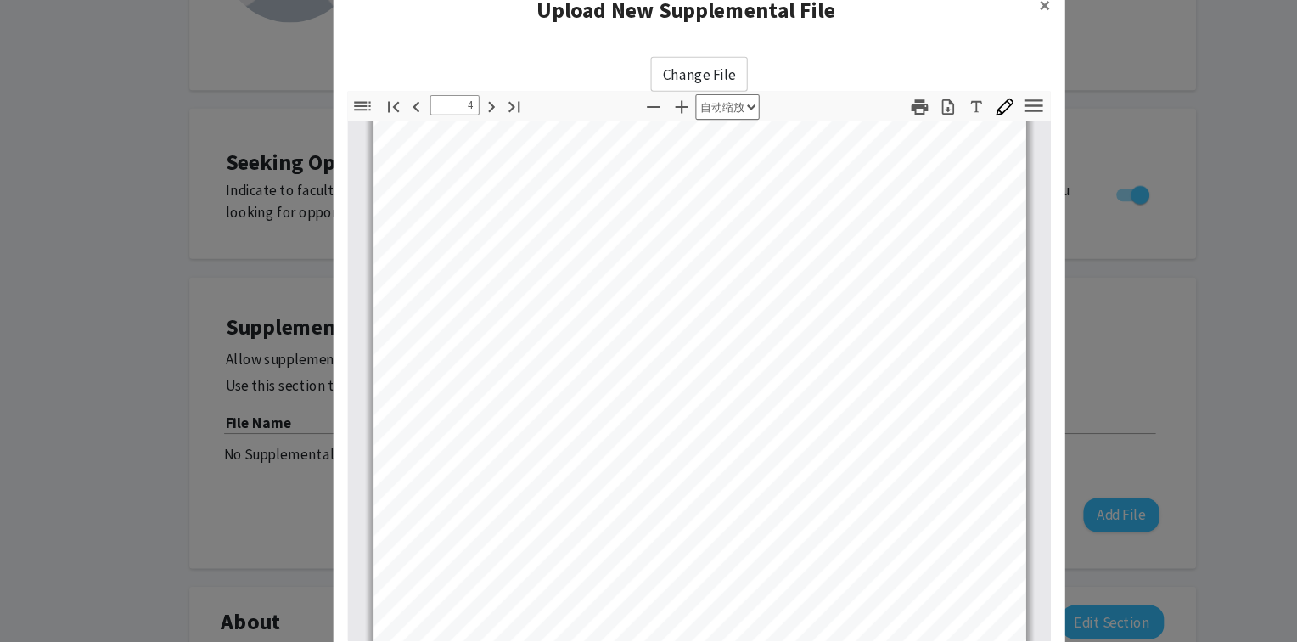
scroll to position [2796, 0]
type input "12"
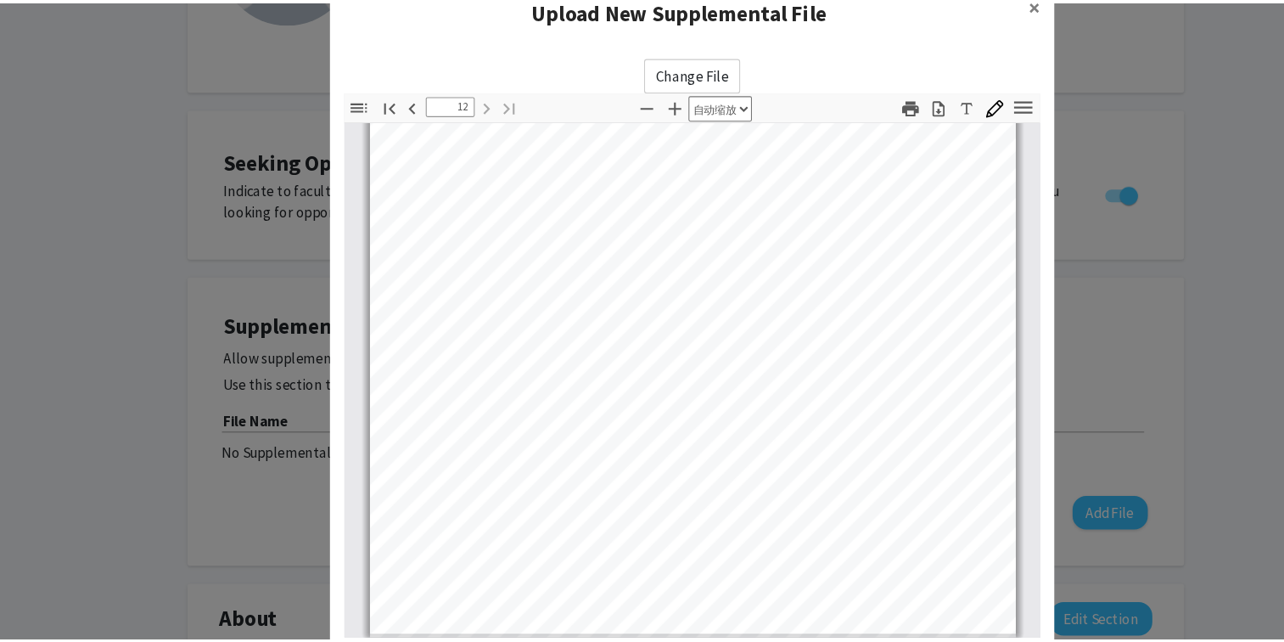
scroll to position [128, 0]
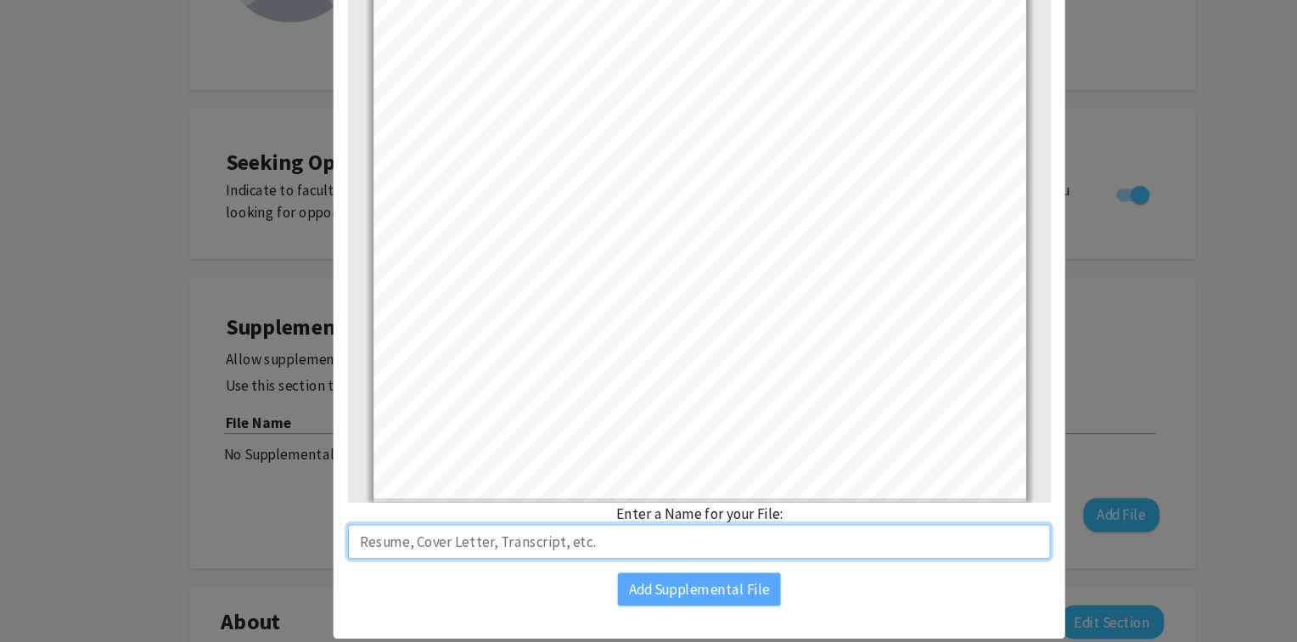
click at [669, 547] on input "text" at bounding box center [649, 545] width 652 height 32
type input "A"
type input "Academic Paper in research of "Bai Lan" phenomenon"
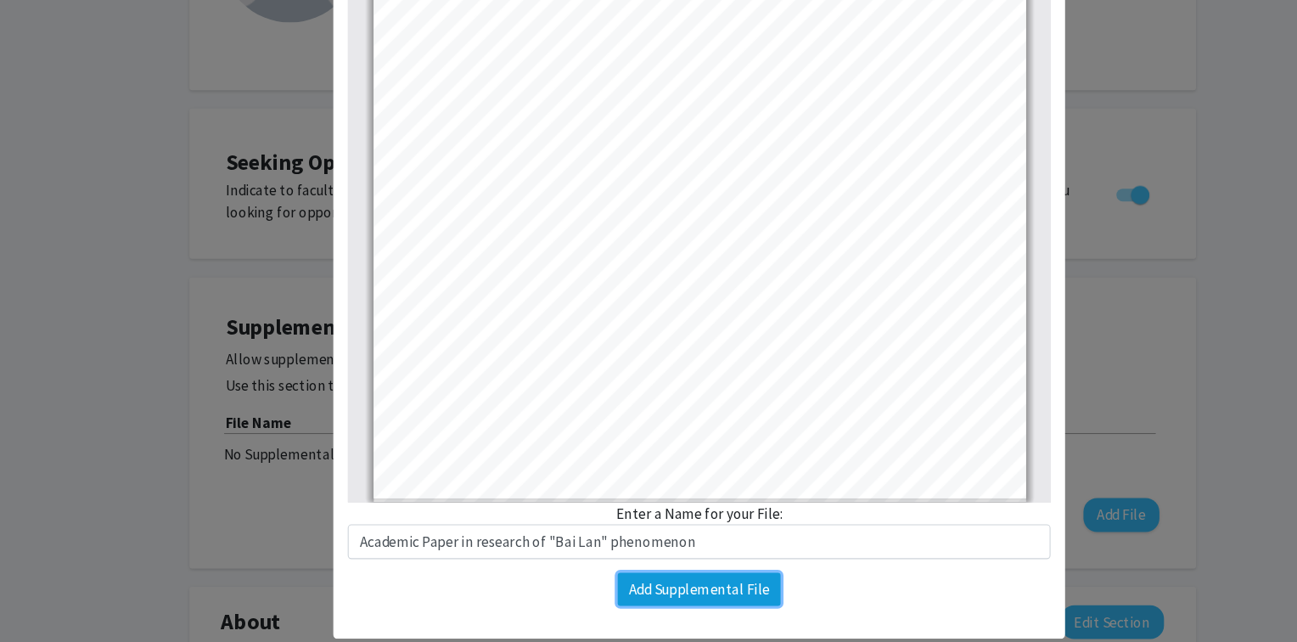
click at [620, 594] on button "Add Supplemental File" at bounding box center [648, 589] width 151 height 31
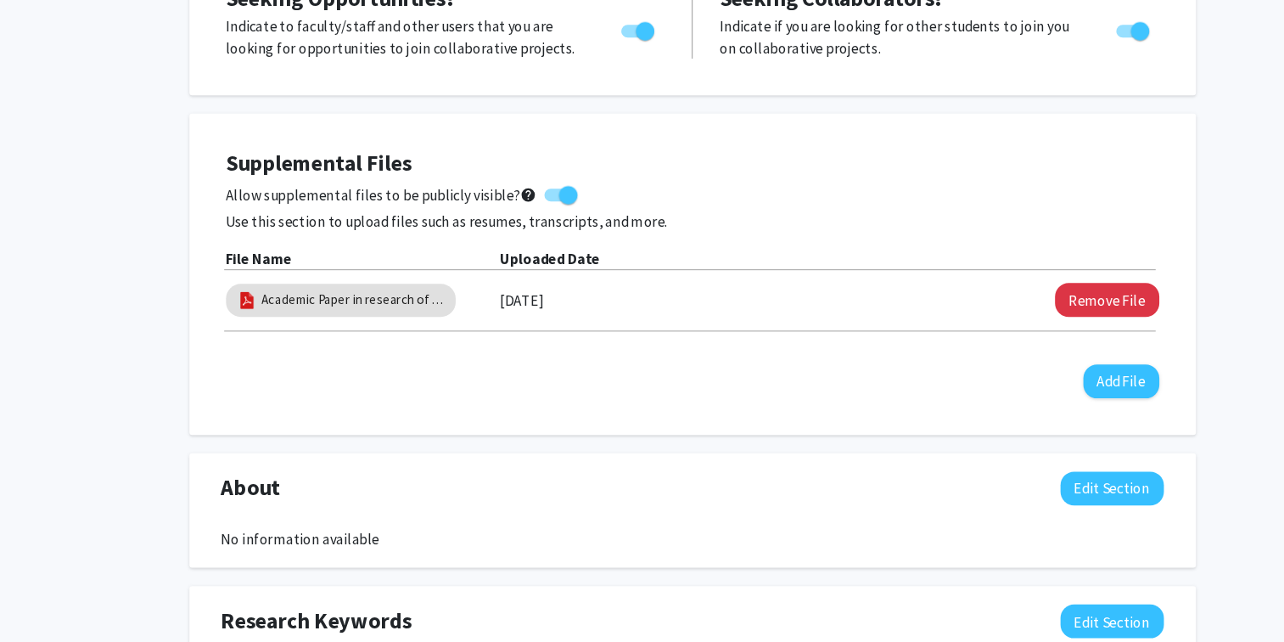
scroll to position [0, 0]
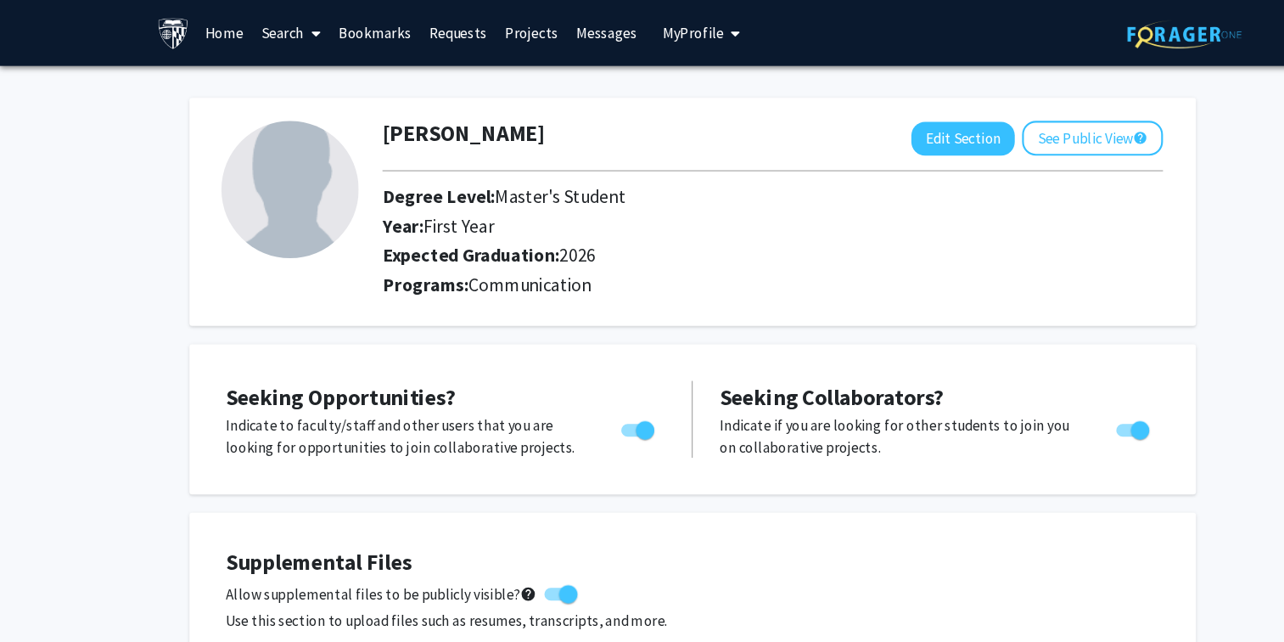
click at [272, 28] on link "Search" at bounding box center [269, 30] width 71 height 59
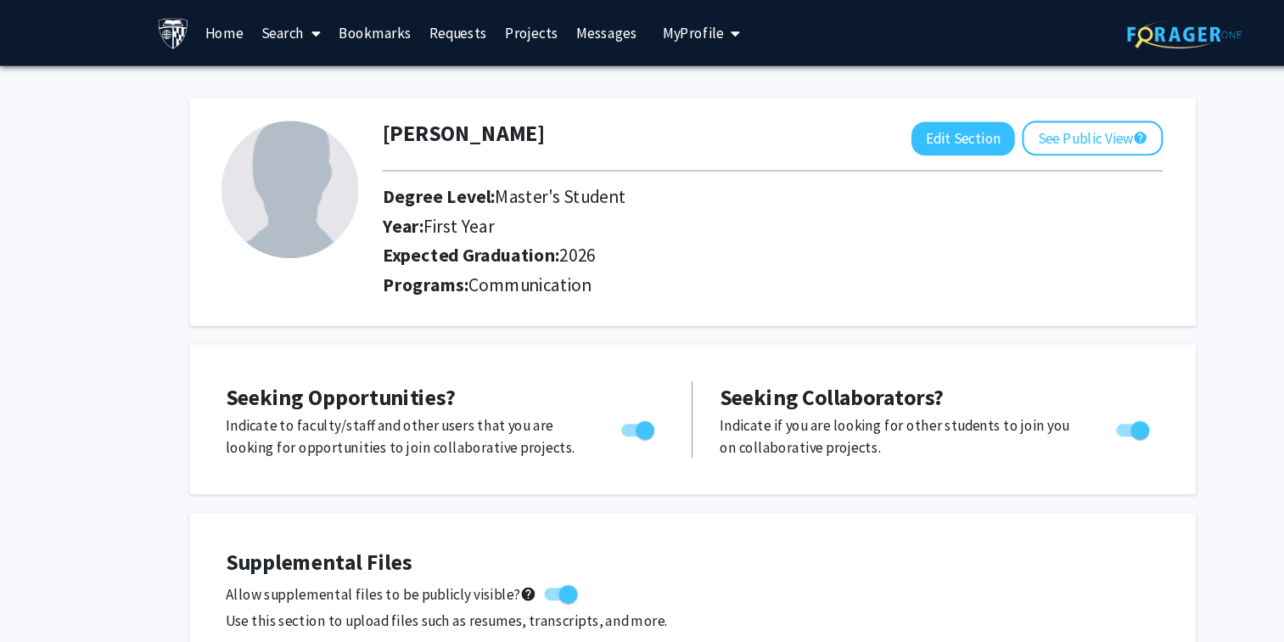
click at [258, 25] on link "Search" at bounding box center [269, 30] width 71 height 59
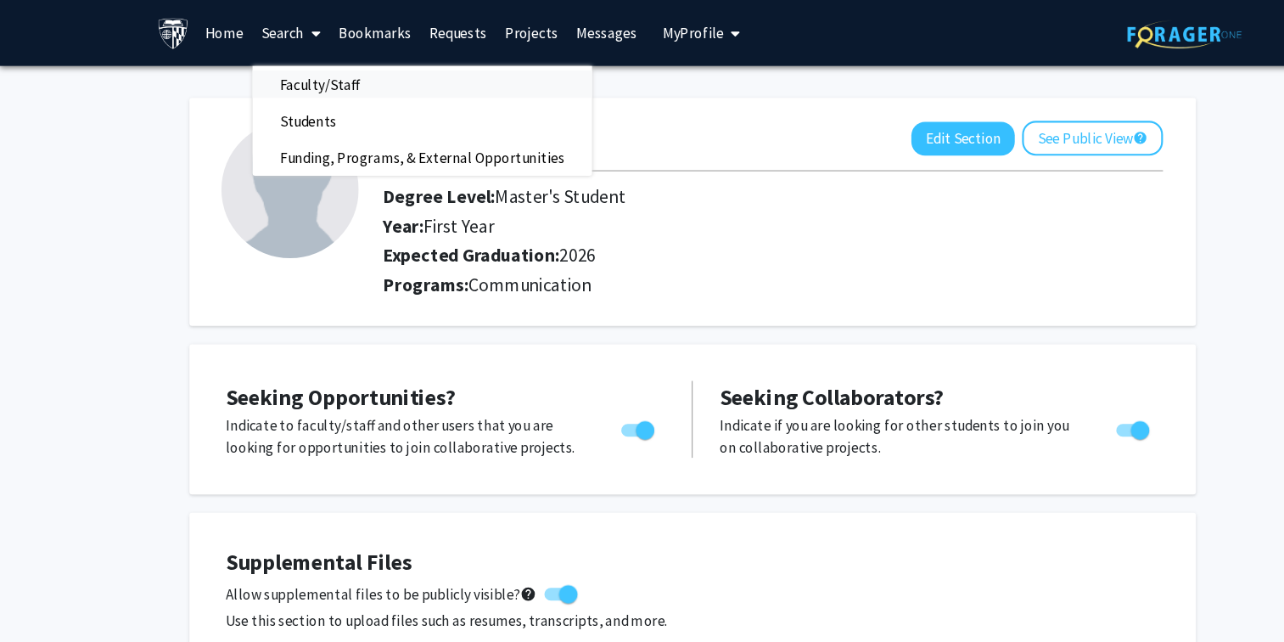
click at [319, 70] on span "Faculty/Staff" at bounding box center [296, 78] width 125 height 34
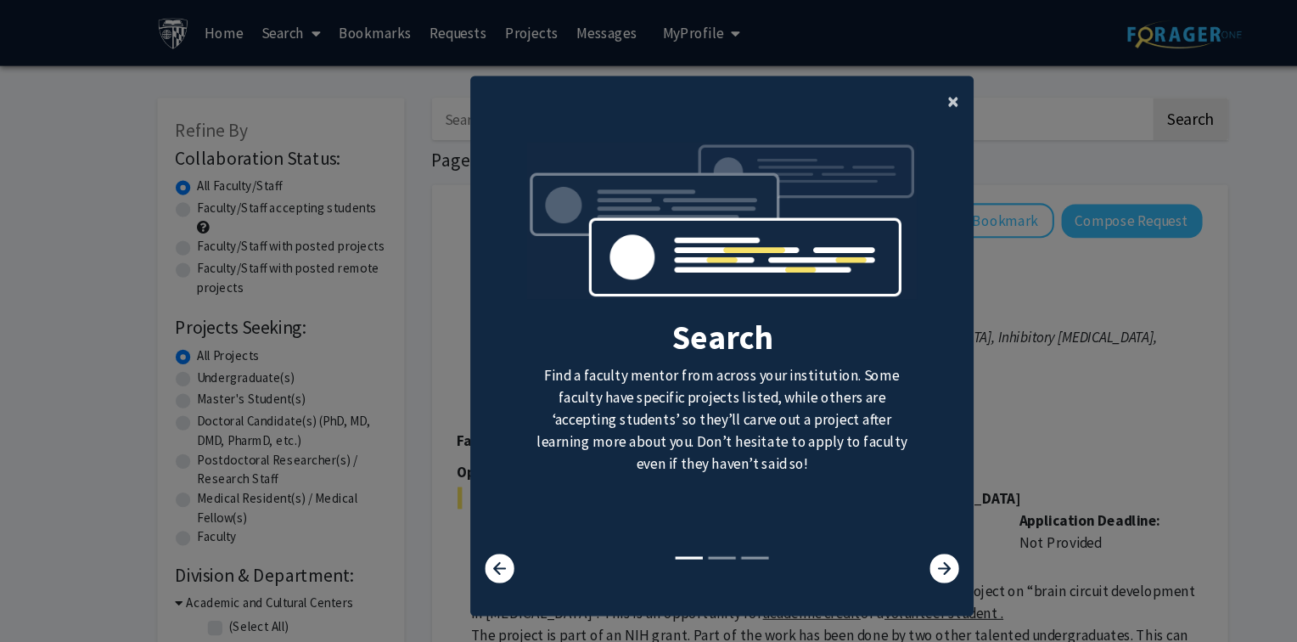
click at [878, 106] on span "×" at bounding box center [883, 94] width 11 height 26
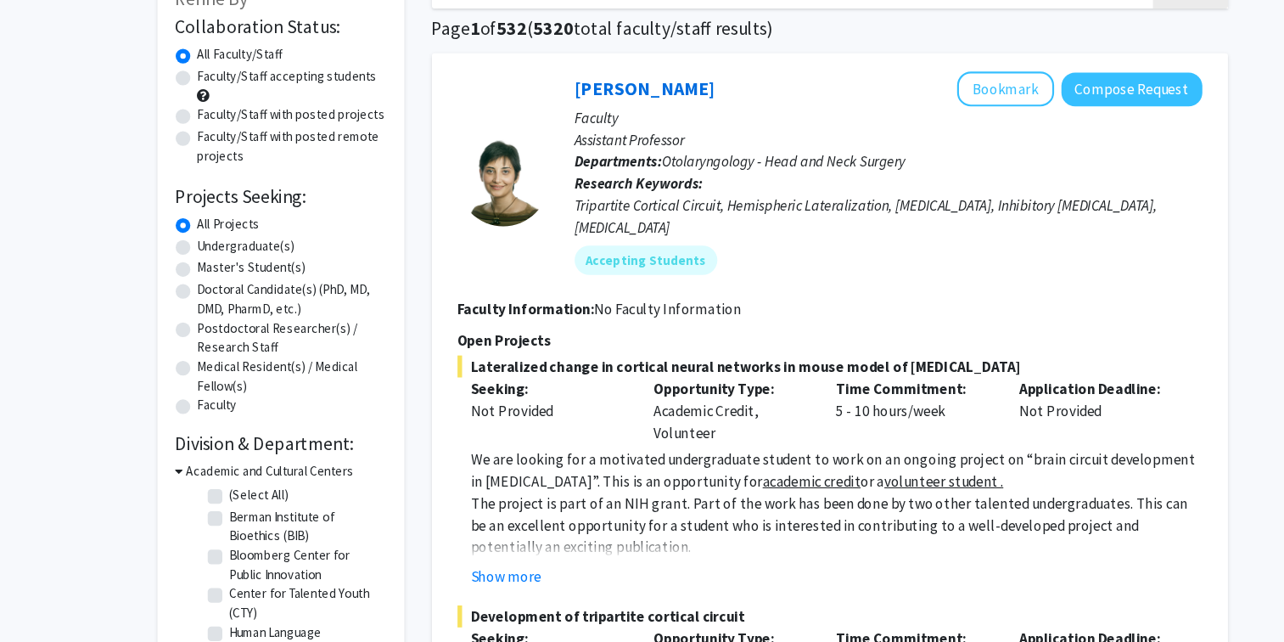
scroll to position [77, 0]
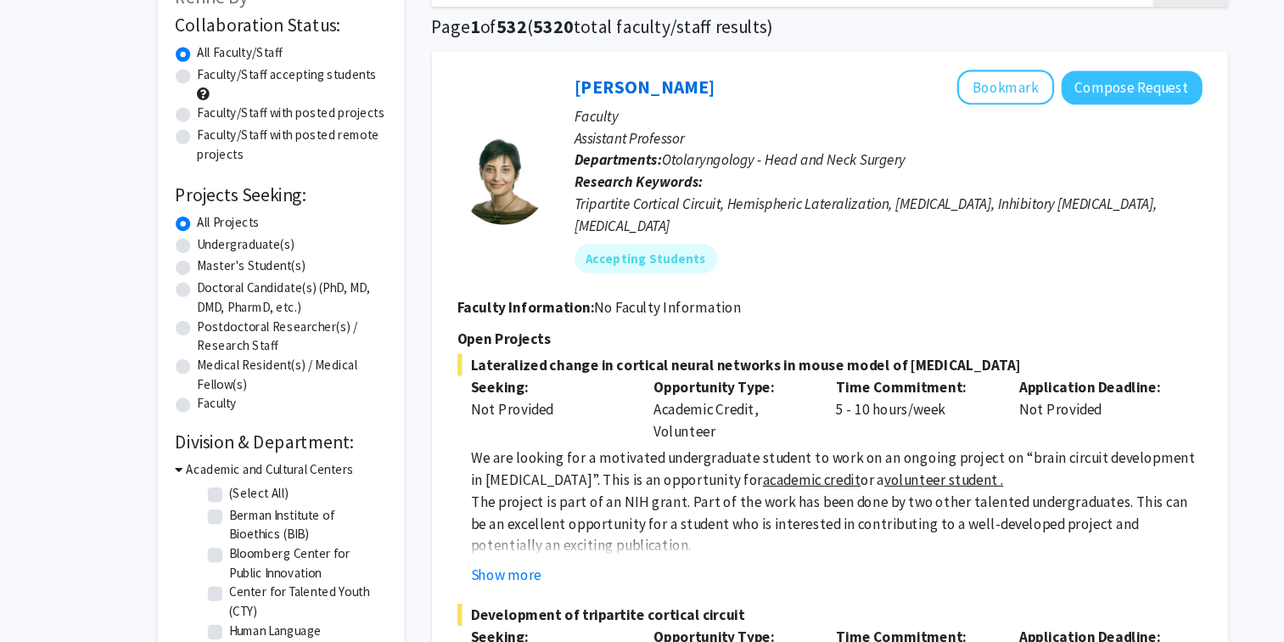
click at [183, 289] on label "Master's Student(s)" at bounding box center [233, 293] width 100 height 18
click at [183, 289] on input "Master's Student(s)" at bounding box center [188, 289] width 11 height 11
radio input "true"
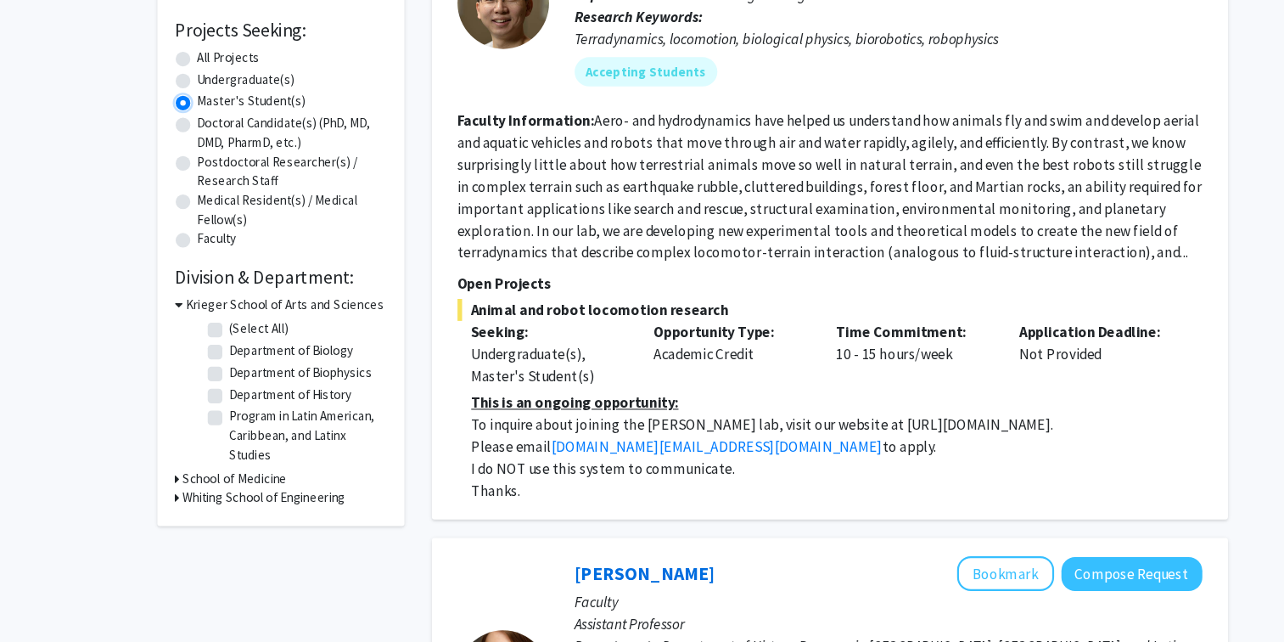
scroll to position [231, 0]
click at [213, 348] on label "(Select All)" at bounding box center [240, 350] width 54 height 18
click at [213, 348] on input "(Select All)" at bounding box center [218, 346] width 11 height 11
checkbox input "true"
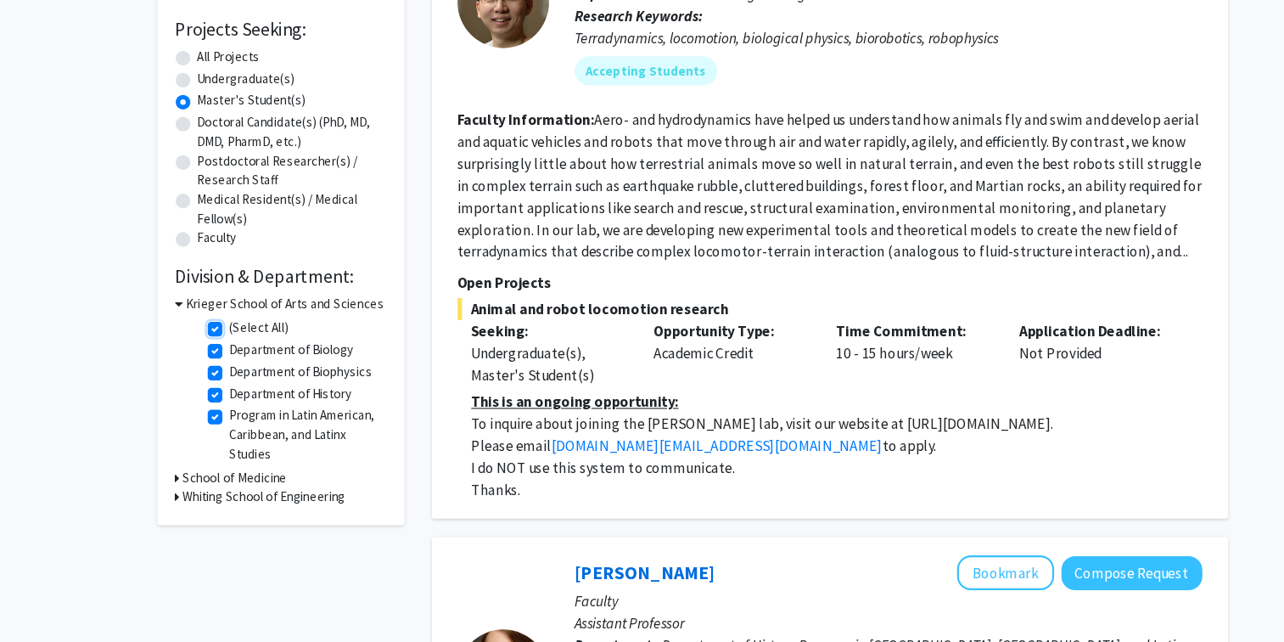
checkbox input "true"
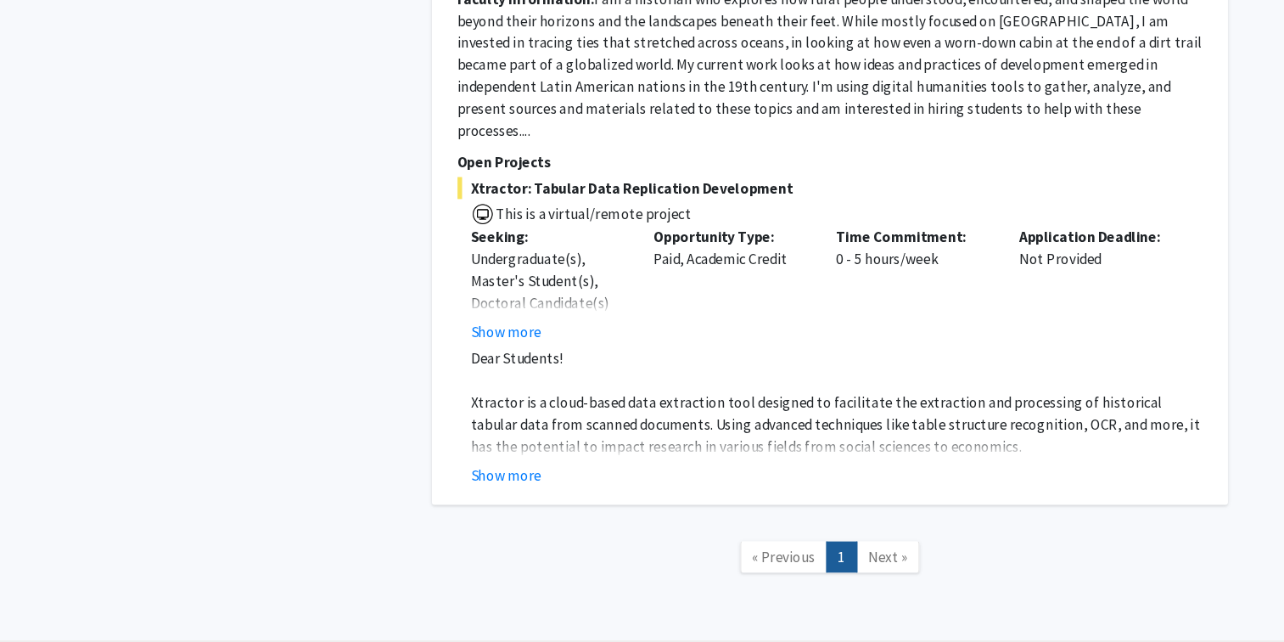
scroll to position [1094, 0]
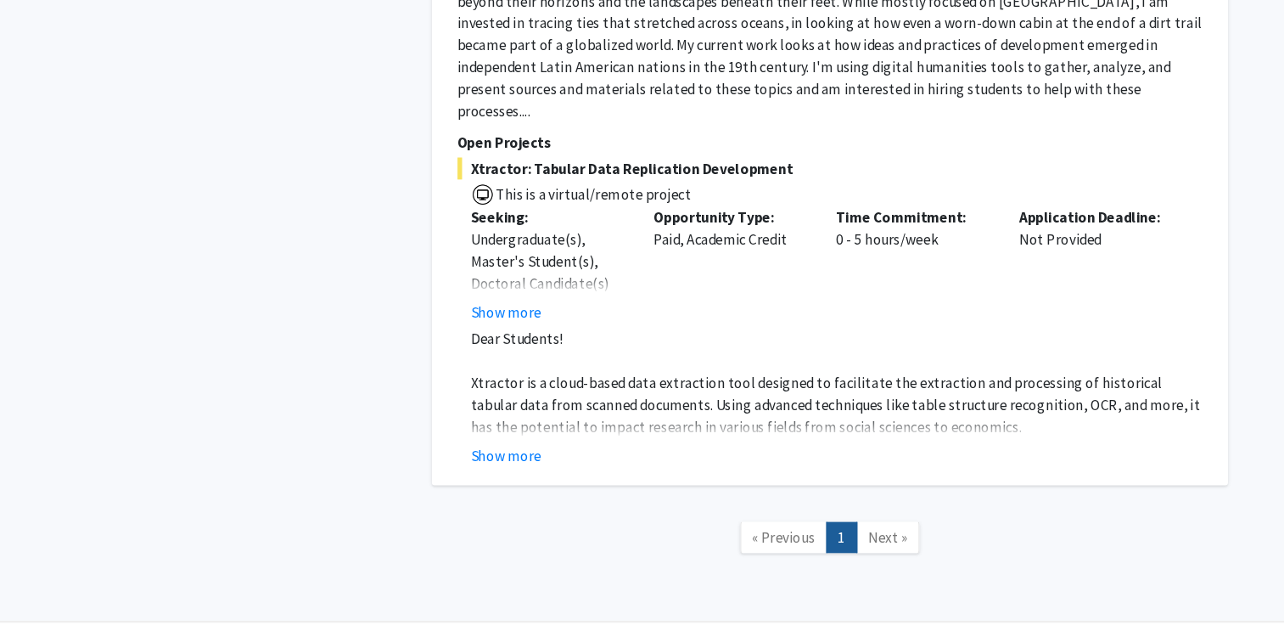
click at [833, 536] on span "Next »" at bounding box center [823, 544] width 36 height 17
click at [852, 392] on span "Xtractor is a cloud-based data extraction tool designed to facilitate the extra…" at bounding box center [775, 421] width 676 height 58
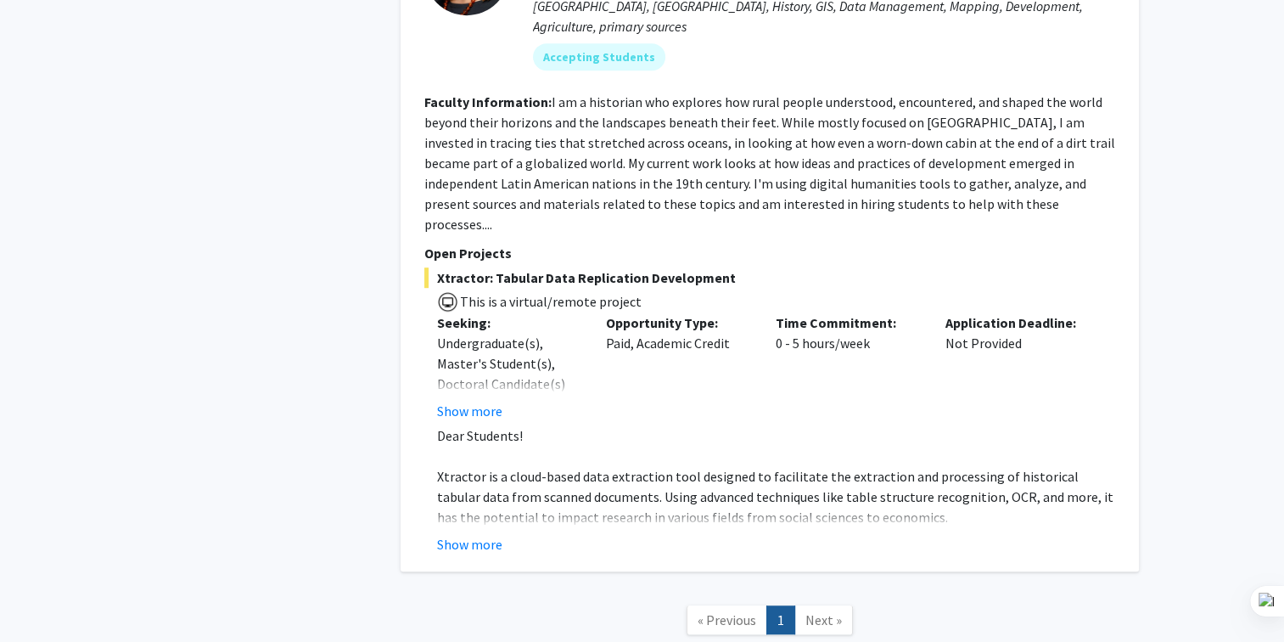
scroll to position [998, 0]
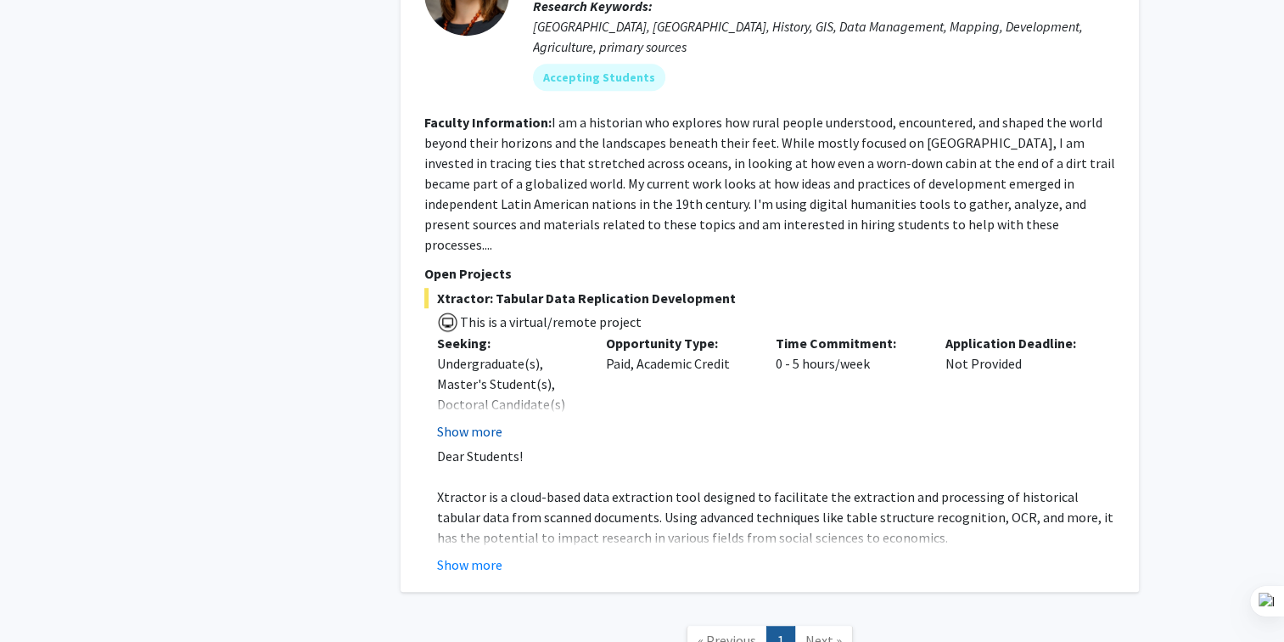
click at [494, 421] on button "Show more" at bounding box center [469, 431] width 65 height 20
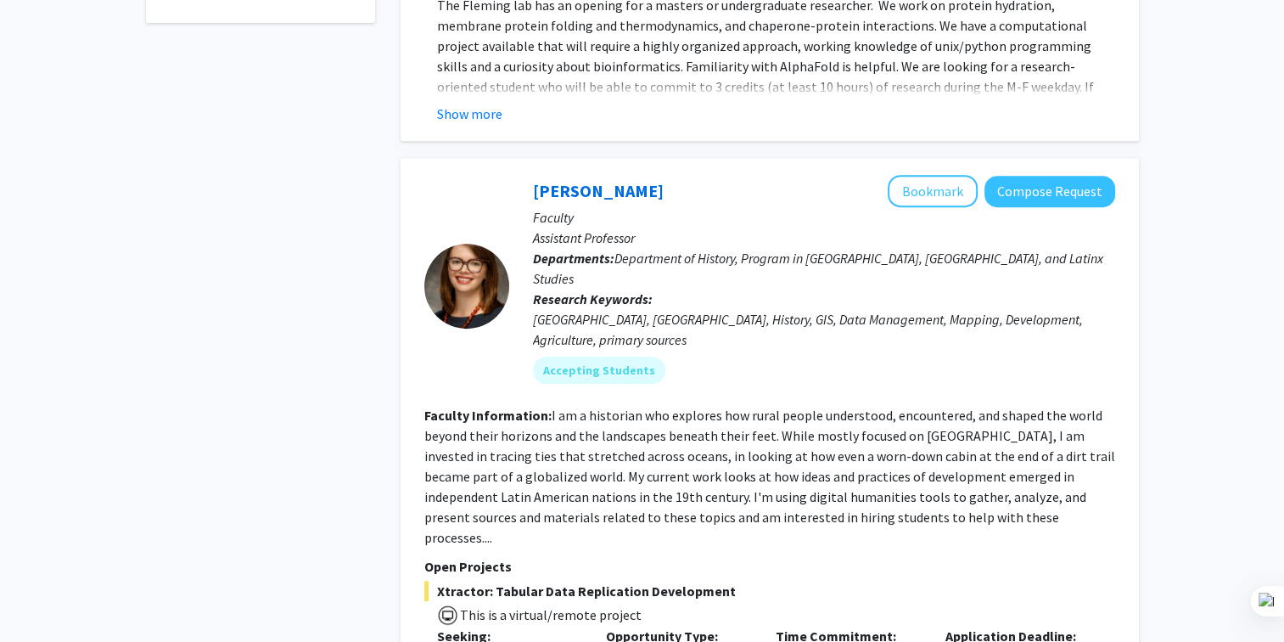
scroll to position [701, 0]
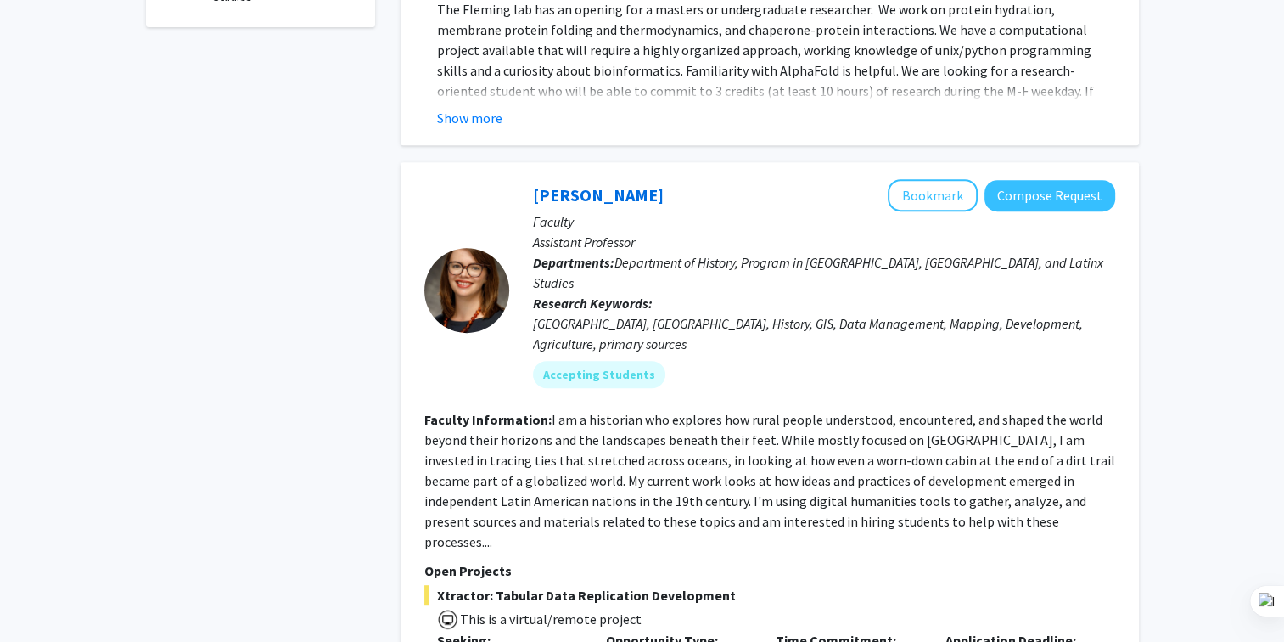
click at [625, 313] on div "[GEOGRAPHIC_DATA], [GEOGRAPHIC_DATA], History, GIS, Data Management, Mapping, D…" at bounding box center [824, 333] width 582 height 41
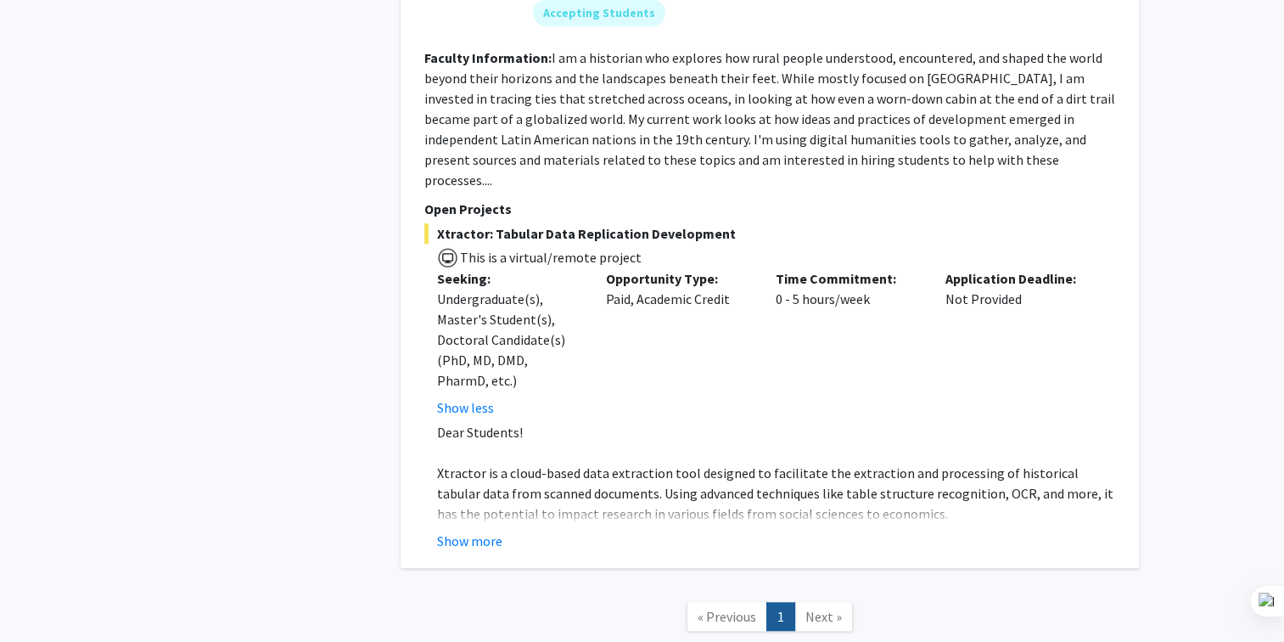
scroll to position [1134, 0]
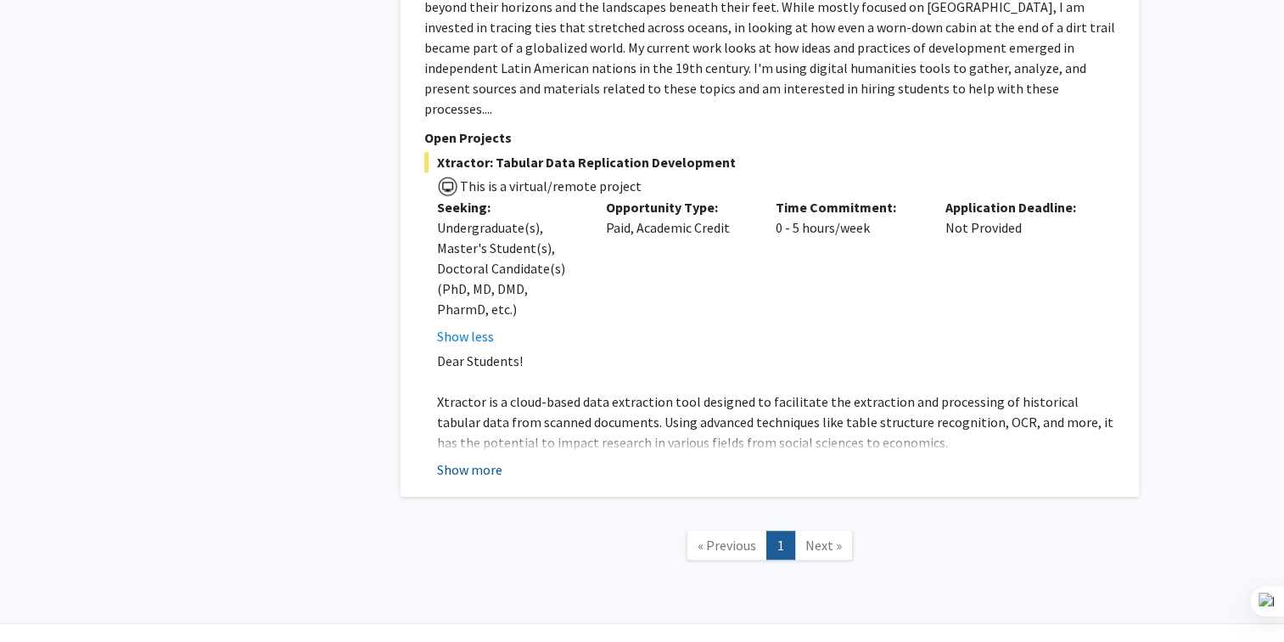
click at [496, 459] on button "Show more" at bounding box center [469, 469] width 65 height 20
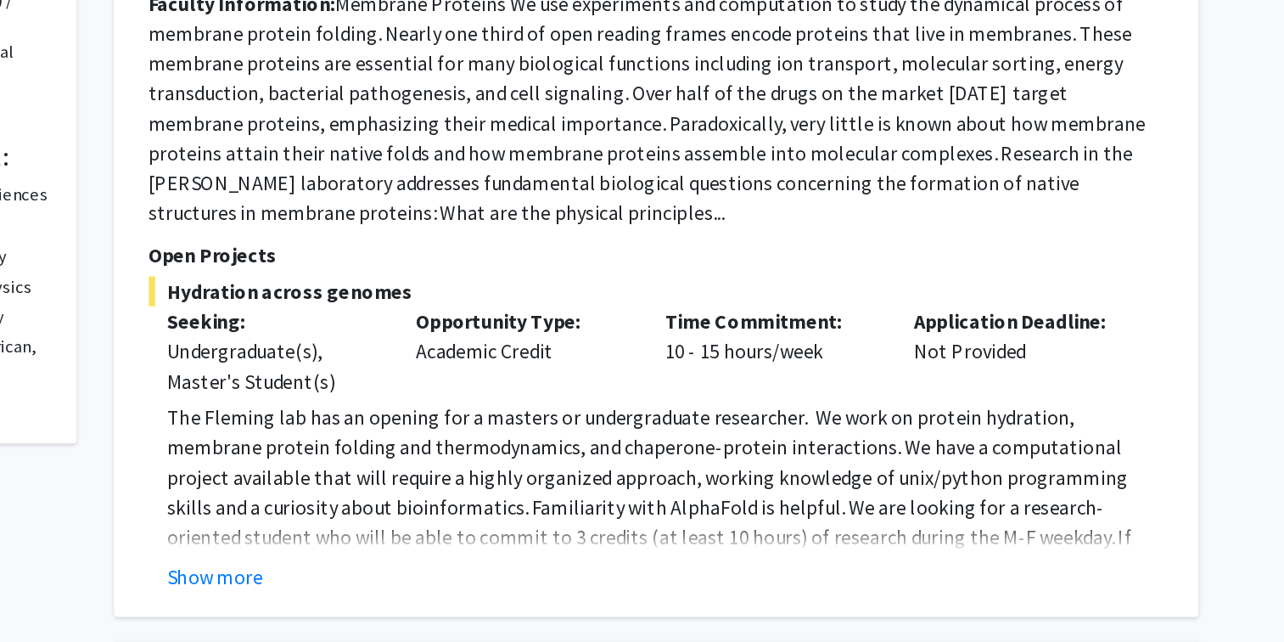
scroll to position [234, 0]
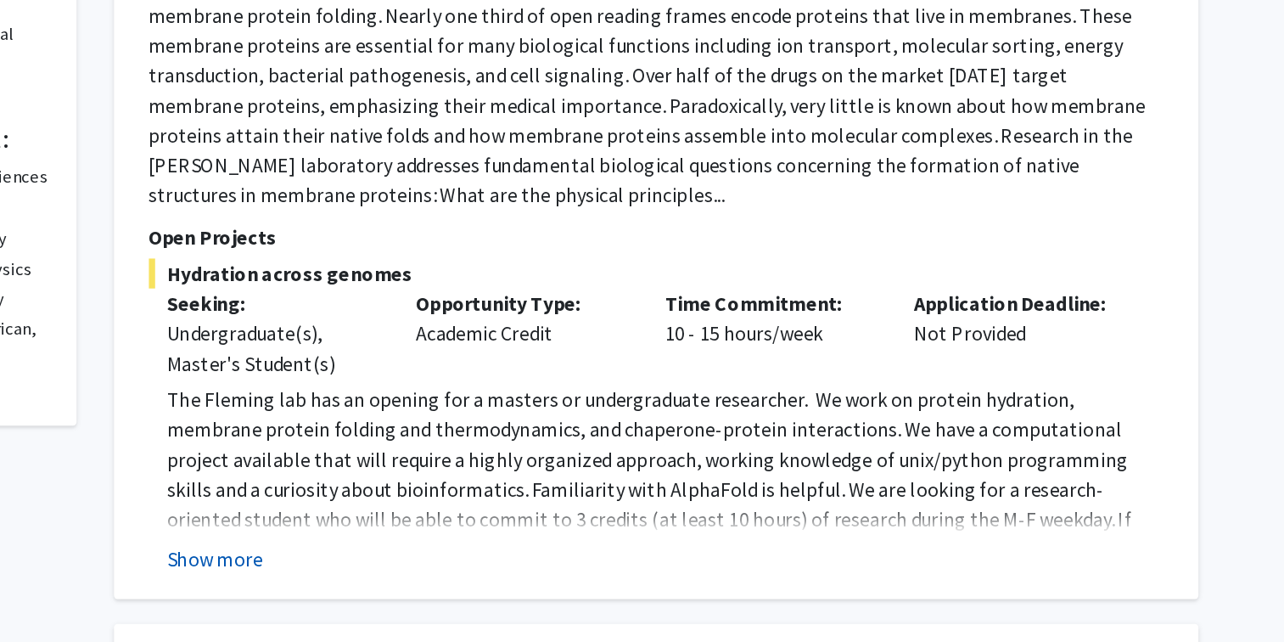
click at [489, 592] on button "Show more" at bounding box center [469, 585] width 65 height 20
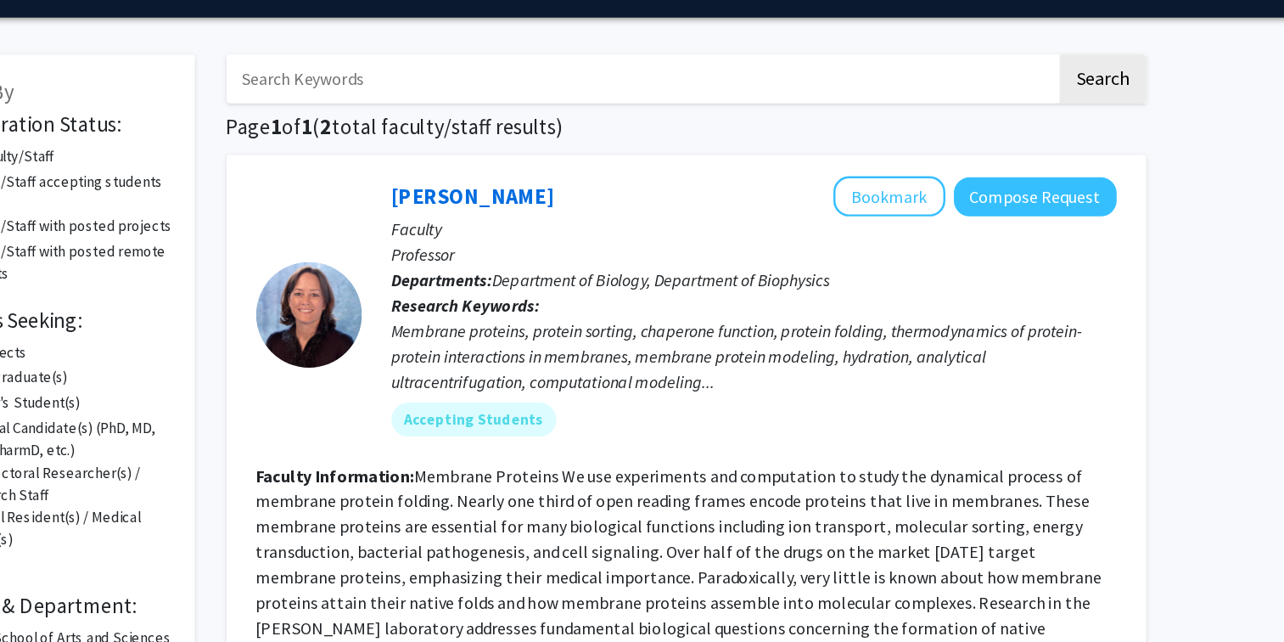
scroll to position [0, 0]
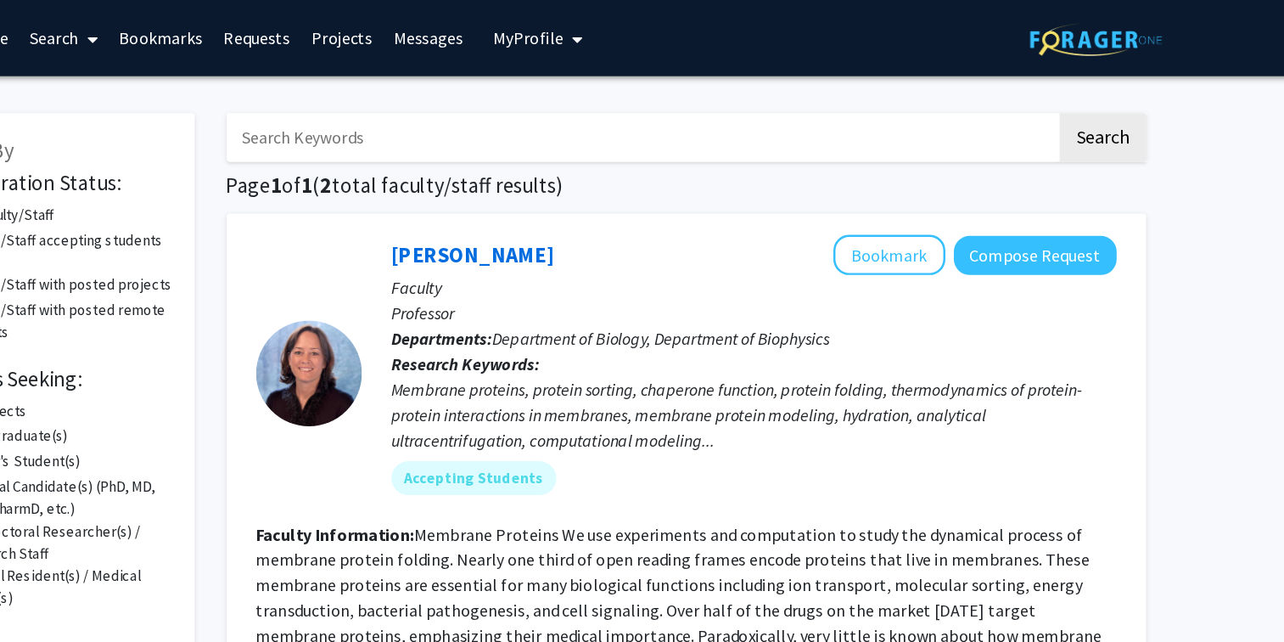
click at [271, 30] on link "Search" at bounding box center [269, 30] width 71 height 59
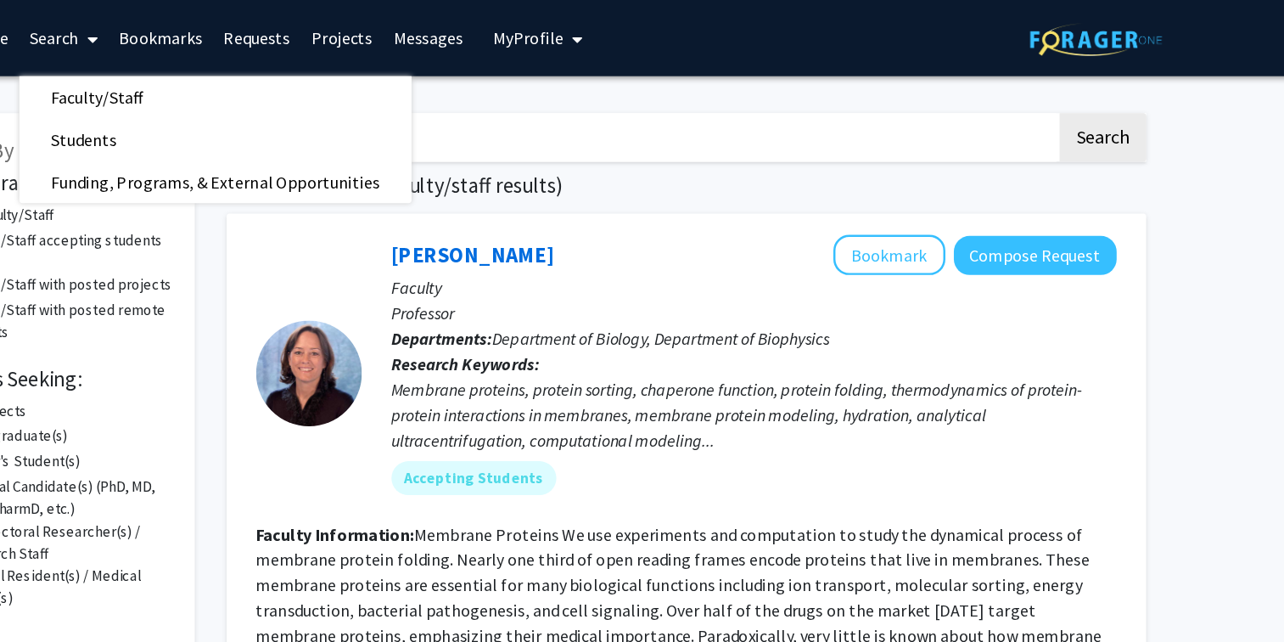
click at [344, 33] on link "Bookmarks" at bounding box center [348, 30] width 84 height 59
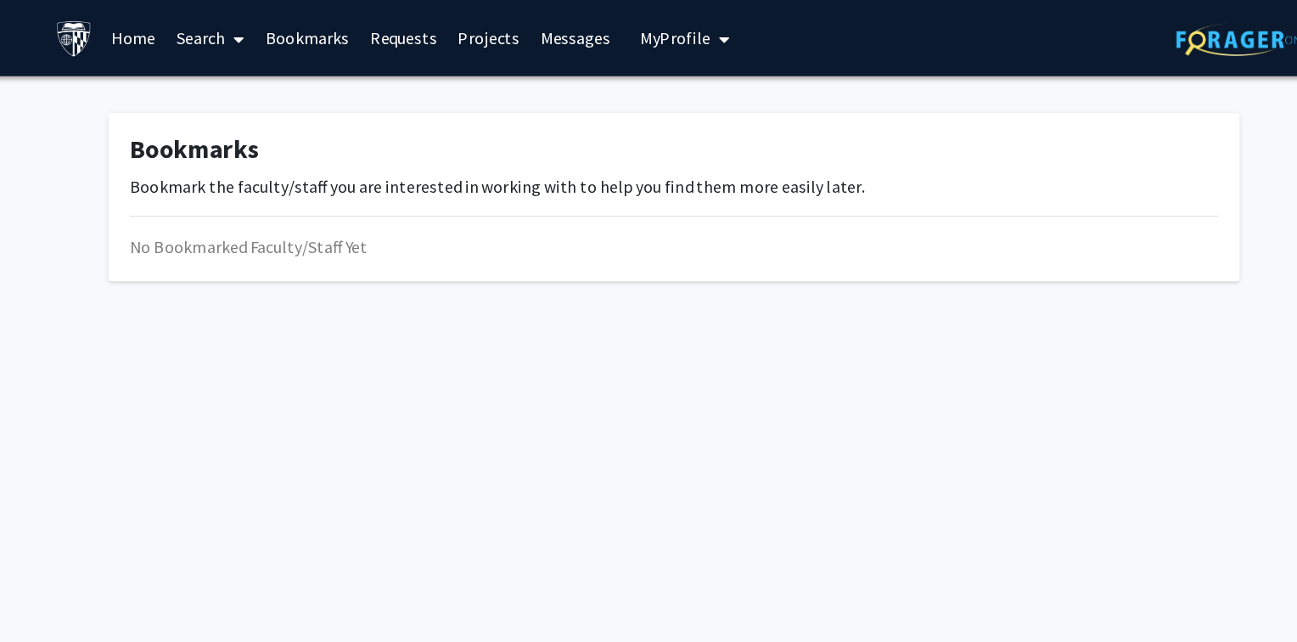
click at [436, 34] on link "Requests" at bounding box center [431, 30] width 70 height 59
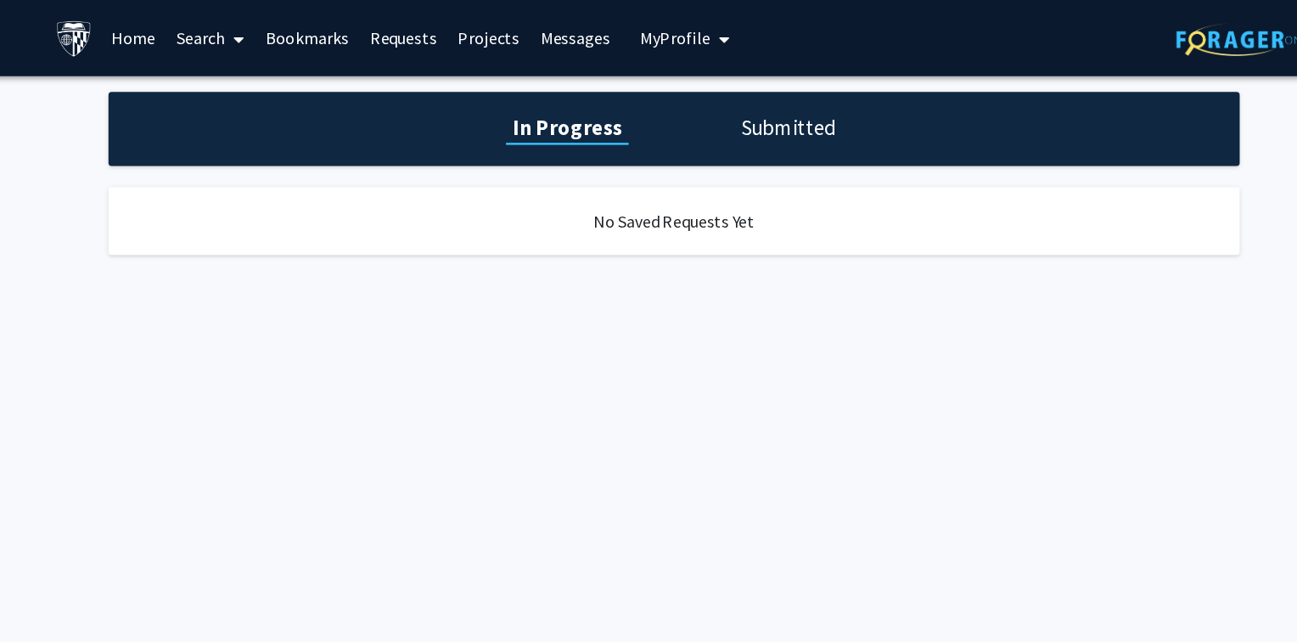
click at [533, 36] on link "Messages" at bounding box center [569, 30] width 73 height 59
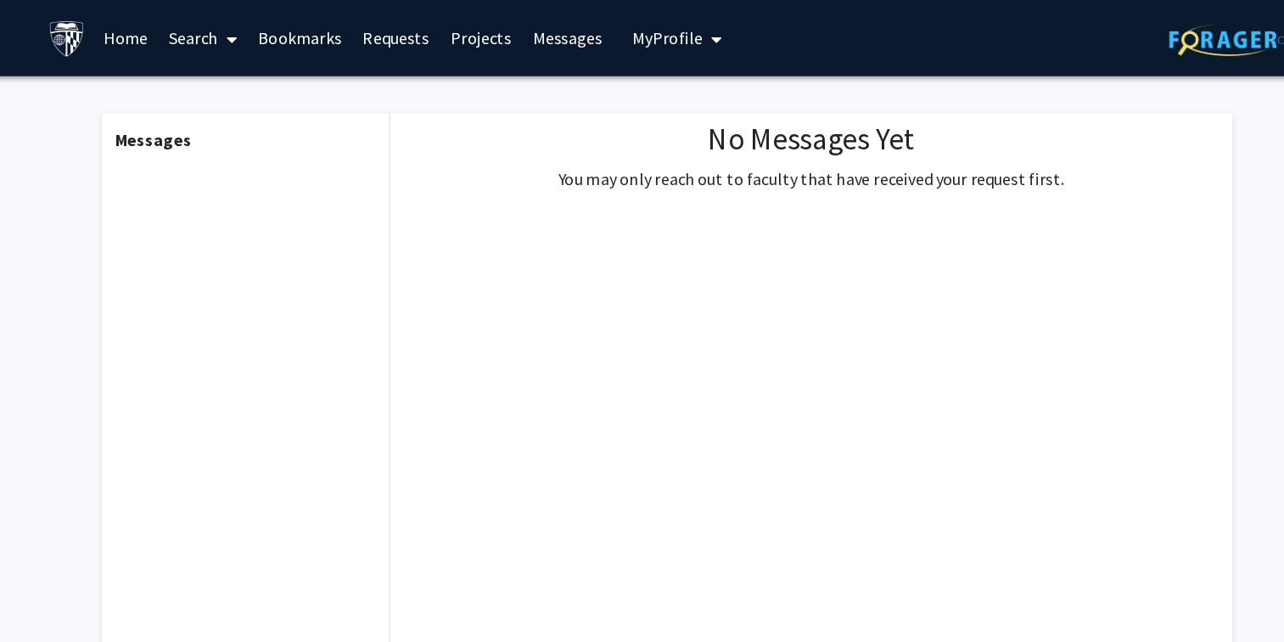
click at [653, 20] on button "My Profile" at bounding box center [650, 30] width 82 height 61
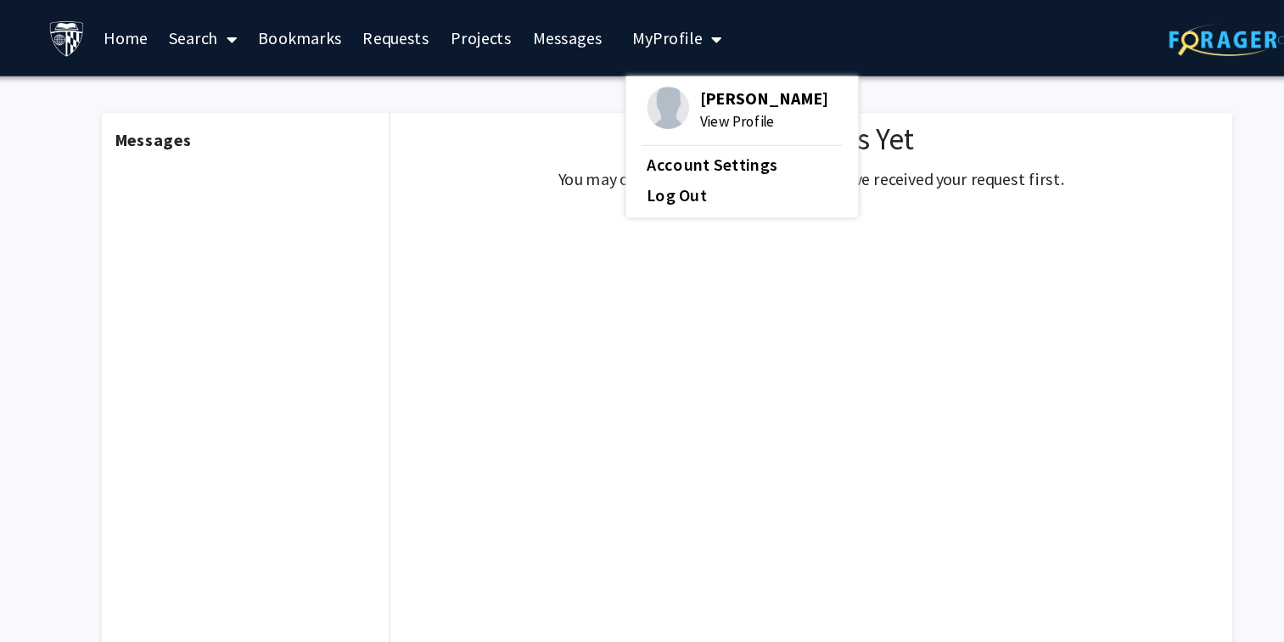
click at [534, 76] on div "Messages No Messages Yet You may only reach out to faculty that have received y…" at bounding box center [643, 392] width 934 height 662
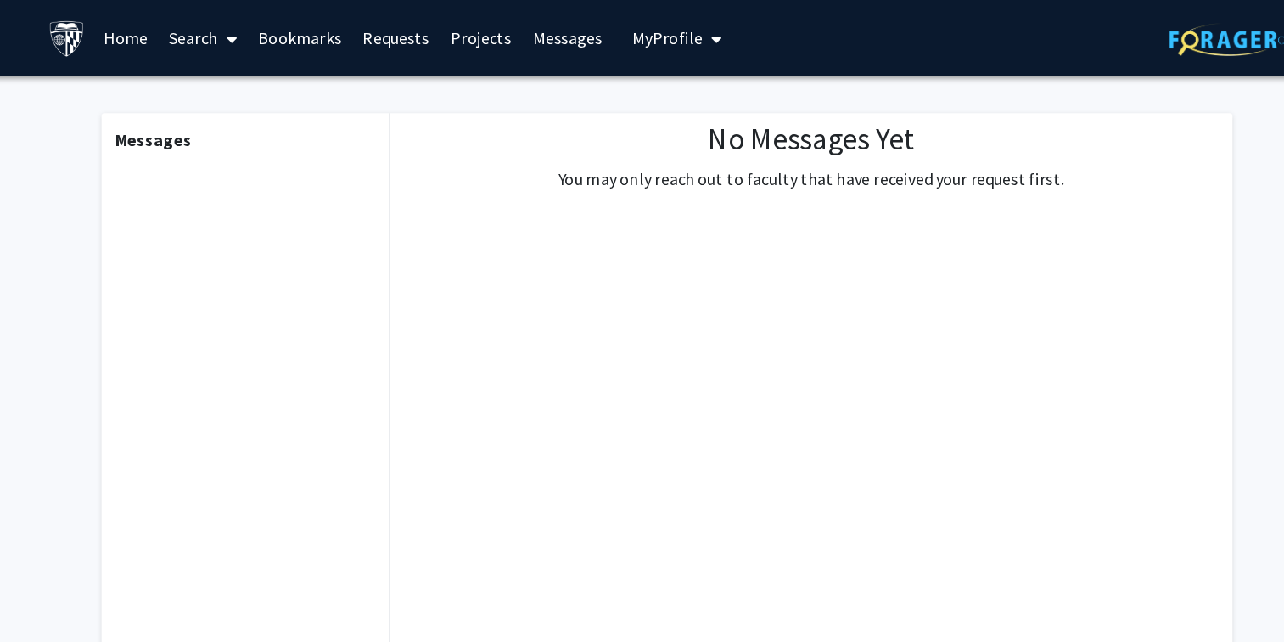
click at [205, 34] on link "Home" at bounding box center [208, 30] width 53 height 59
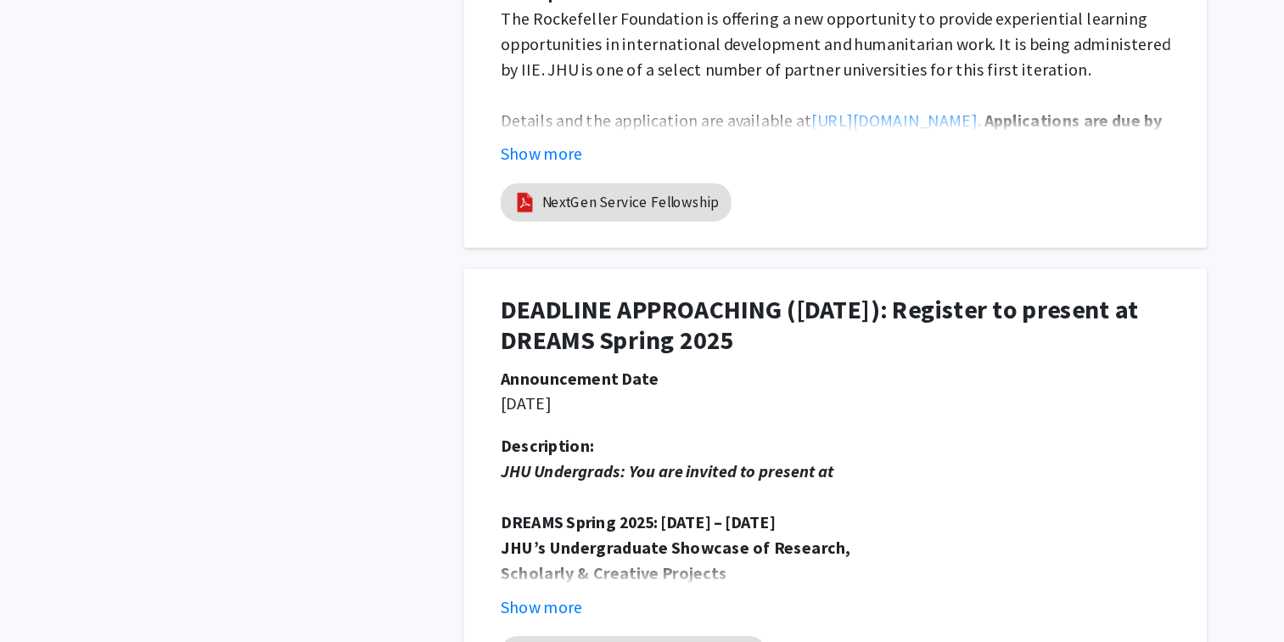
scroll to position [2695, 0]
